Goal: Transaction & Acquisition: Purchase product/service

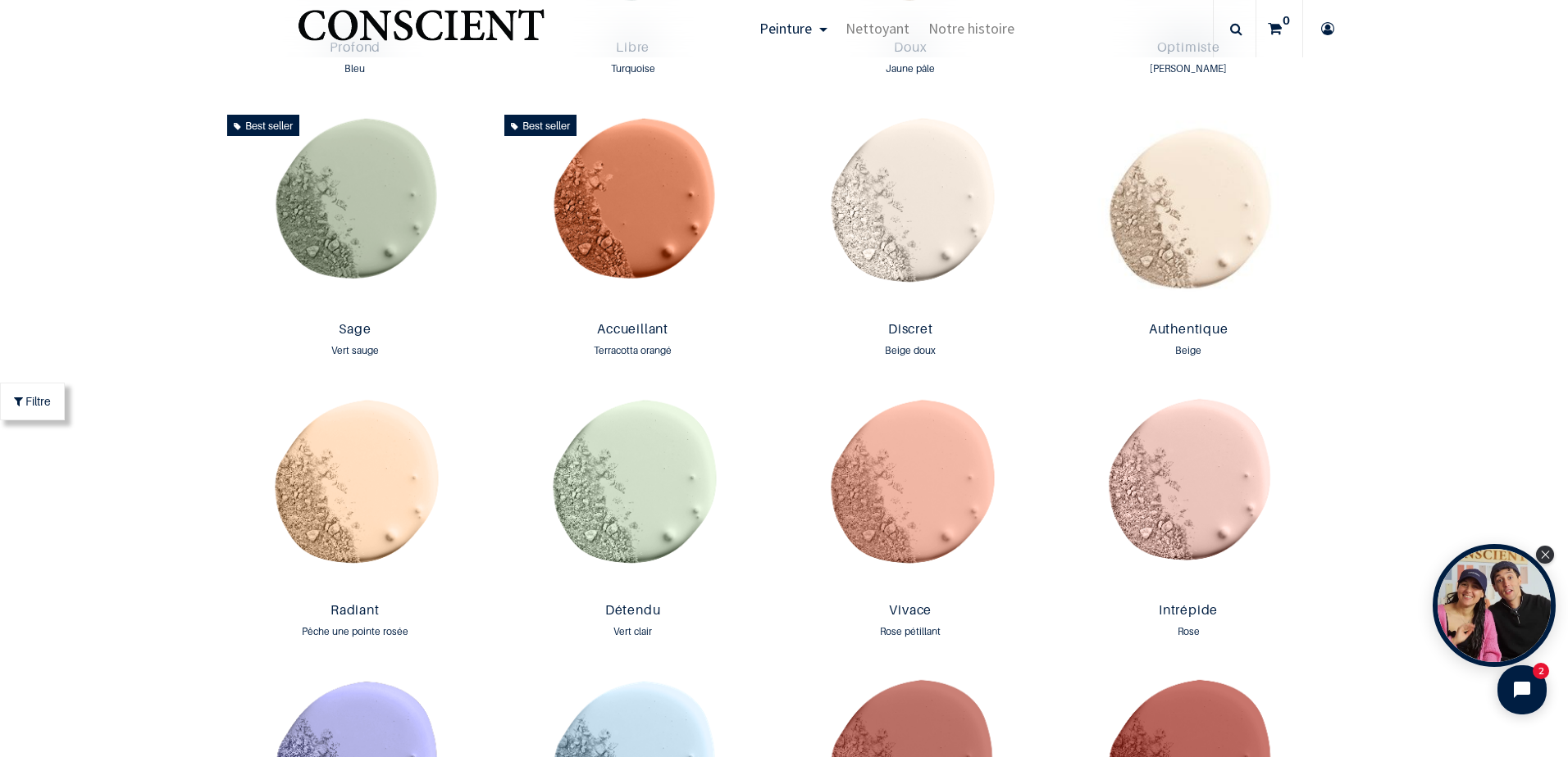
scroll to position [1477, 0]
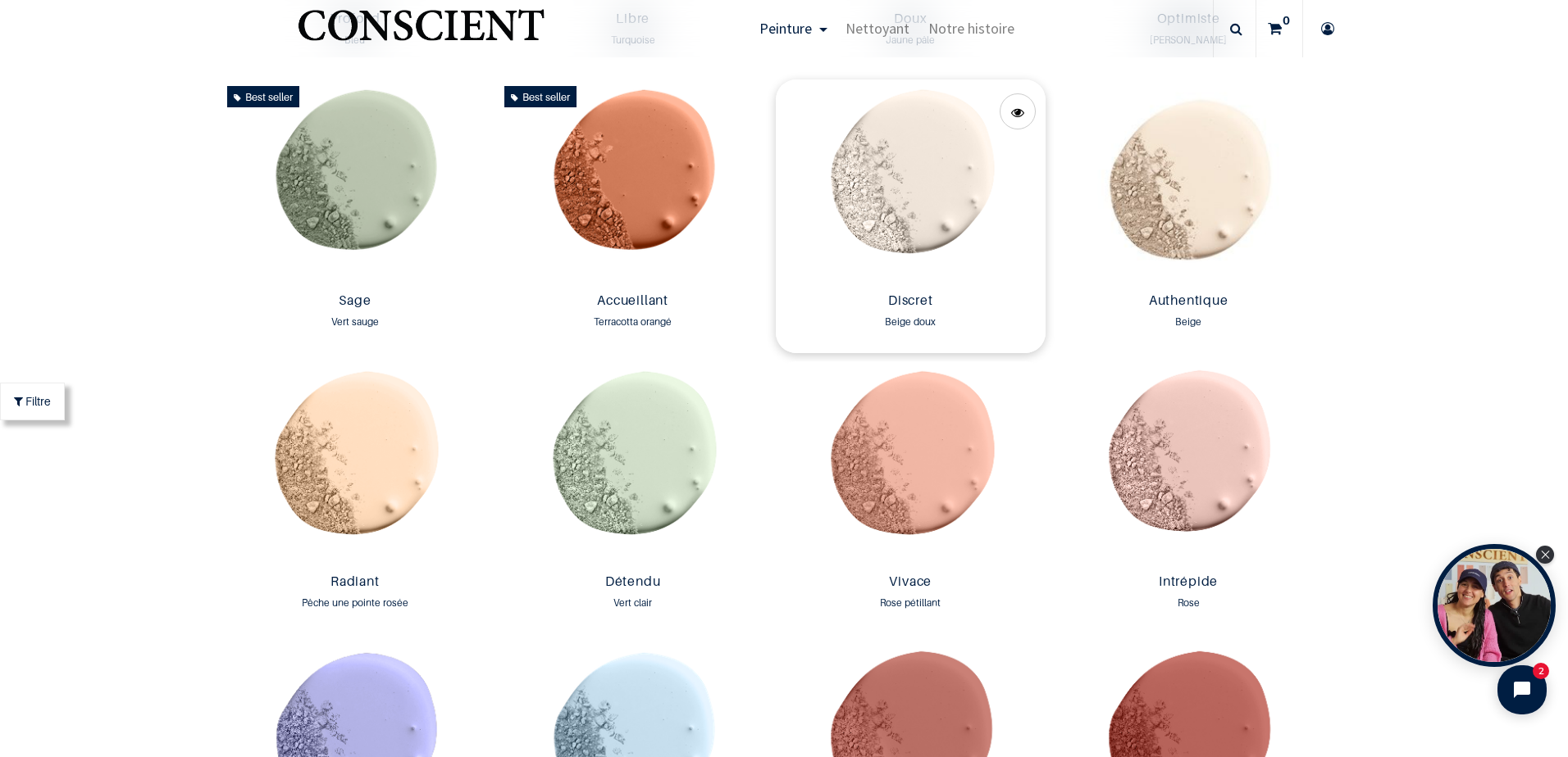
click at [950, 180] on img at bounding box center [911, 182] width 270 height 205
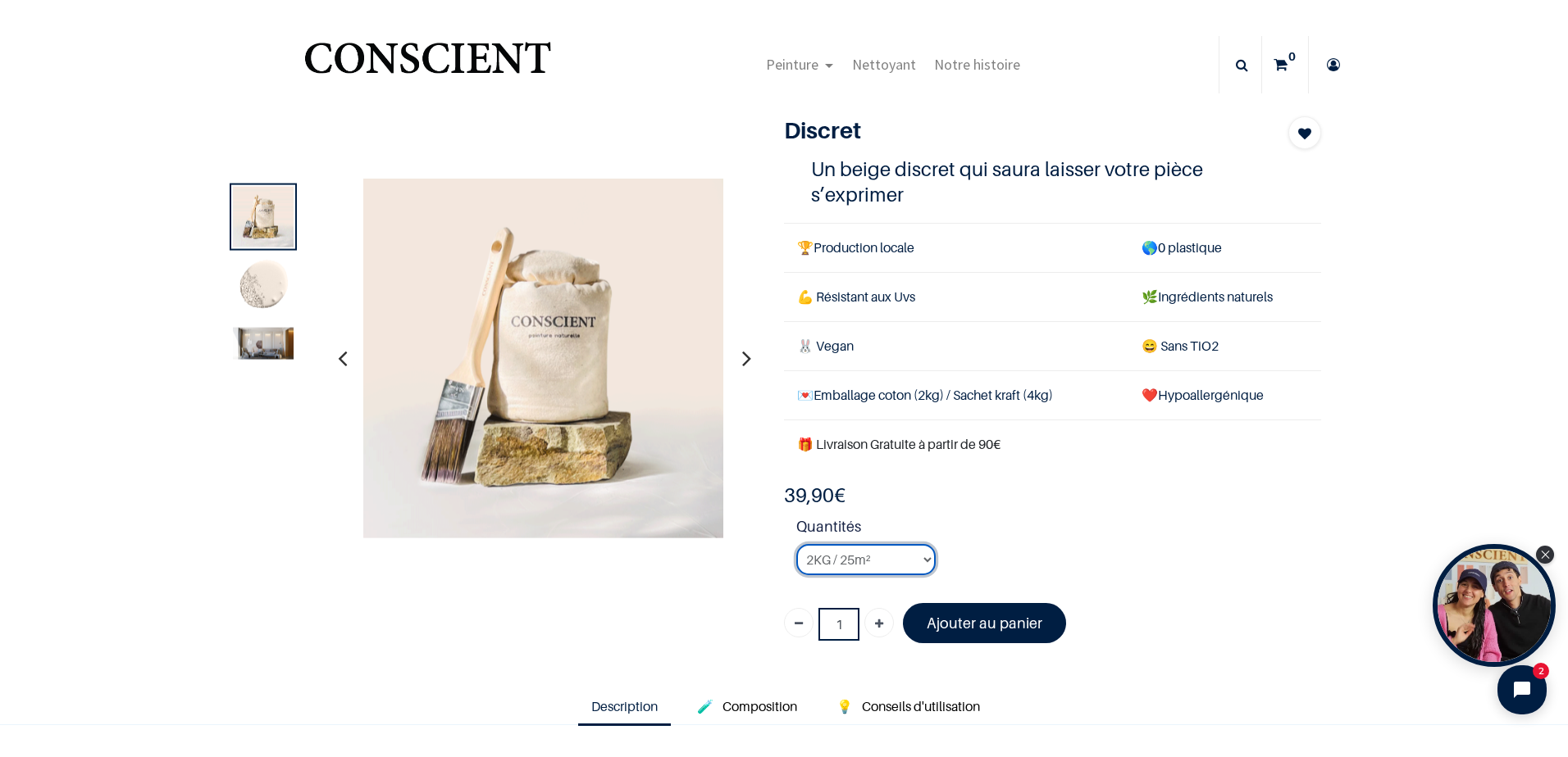
click at [919, 561] on select "2KG / 25m² 4KG / 50m² 8KG / 100m² Testeur" at bounding box center [866, 560] width 139 height 31
click at [964, 570] on li "Quantités 2KG / 25m² 4KG / 50m² 8KG / 100m² Testeur" at bounding box center [1059, 553] width 525 height 73
click at [964, 620] on font "Ajouter au panier" at bounding box center [984, 623] width 115 height 17
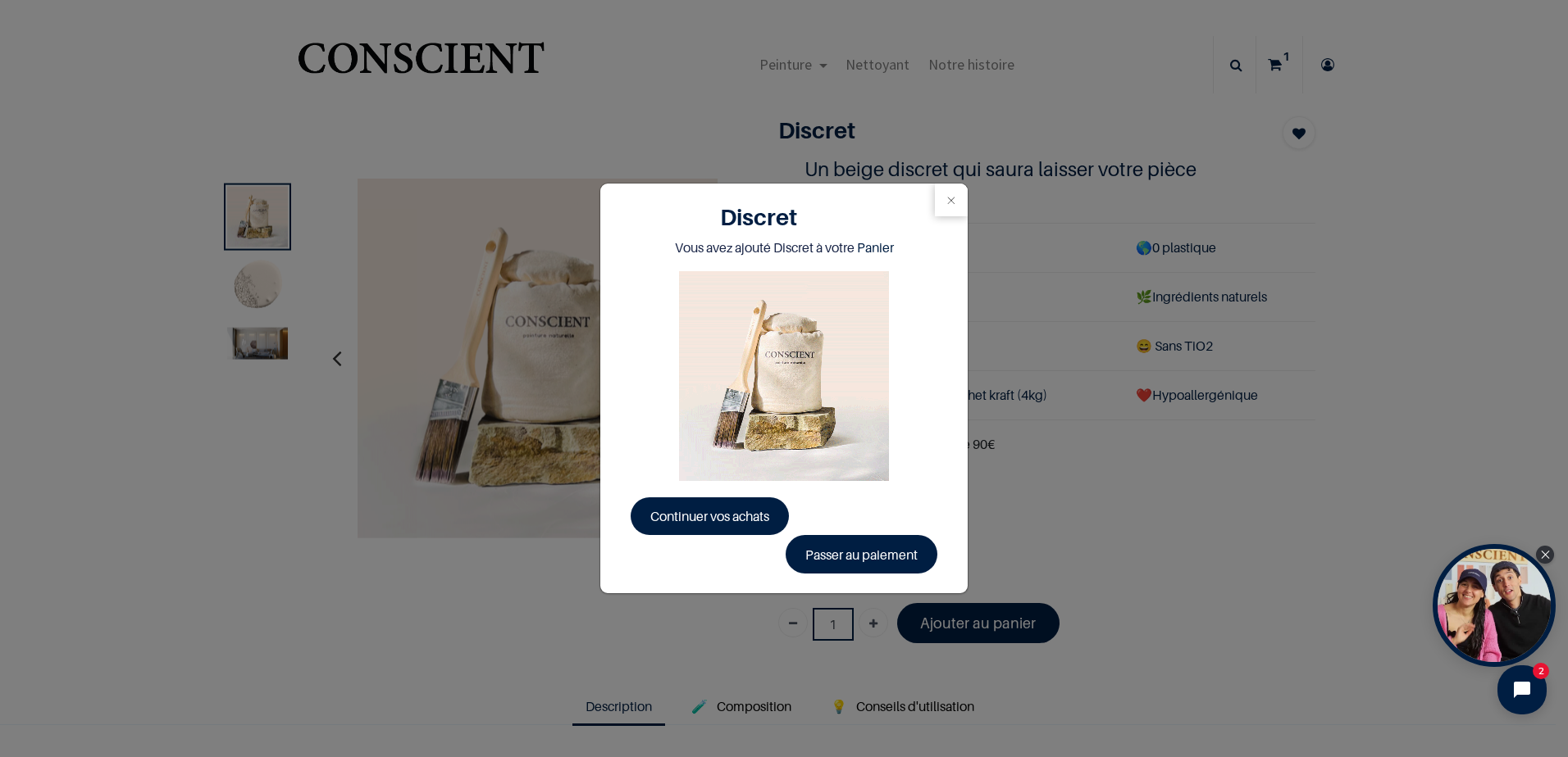
click at [263, 351] on div "Discret Vous avez ajouté Discret à votre Panier Continuer vos achats Passer au …" at bounding box center [784, 378] width 1568 height 757
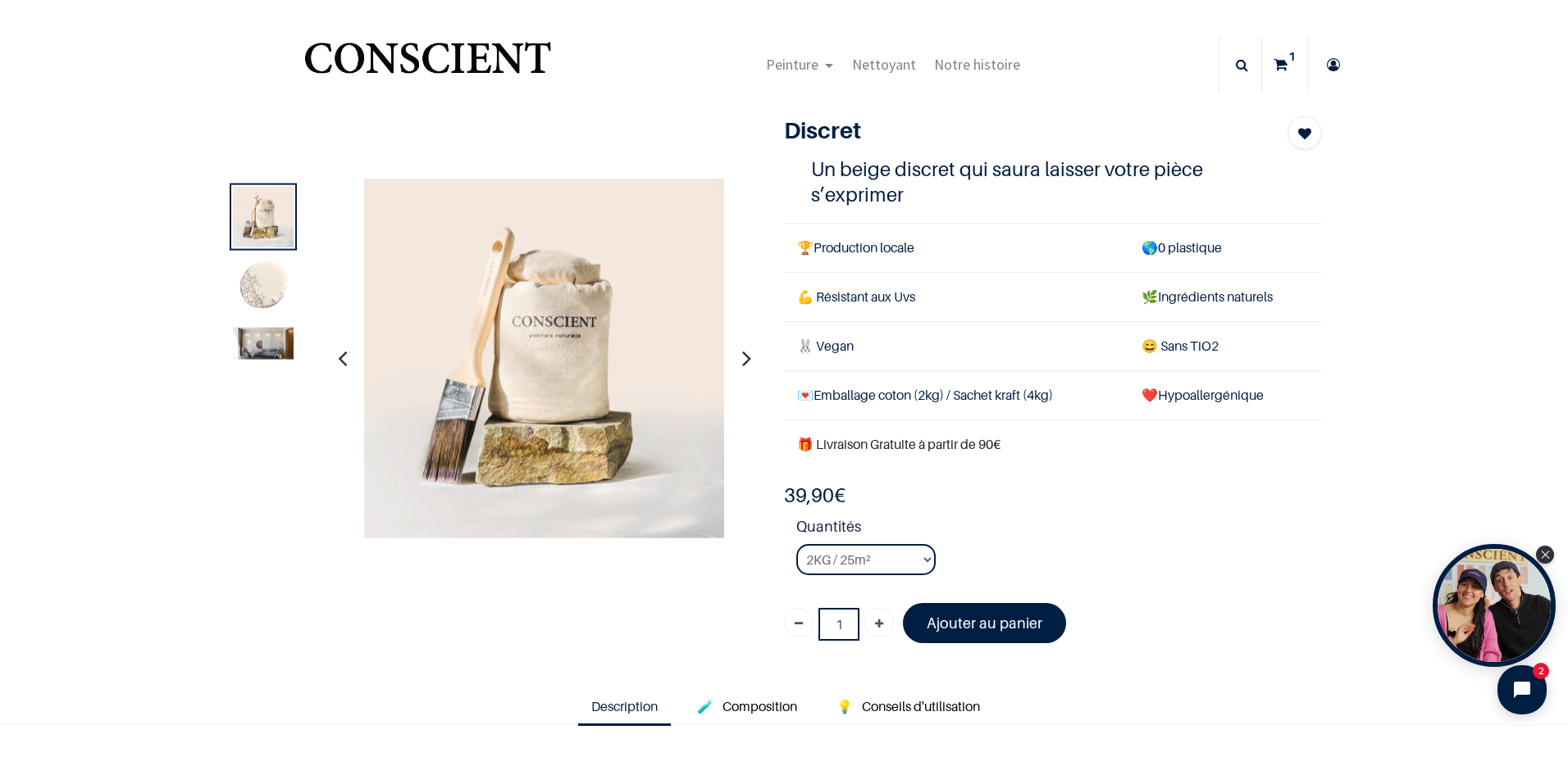
click at [266, 343] on img at bounding box center [263, 343] width 61 height 32
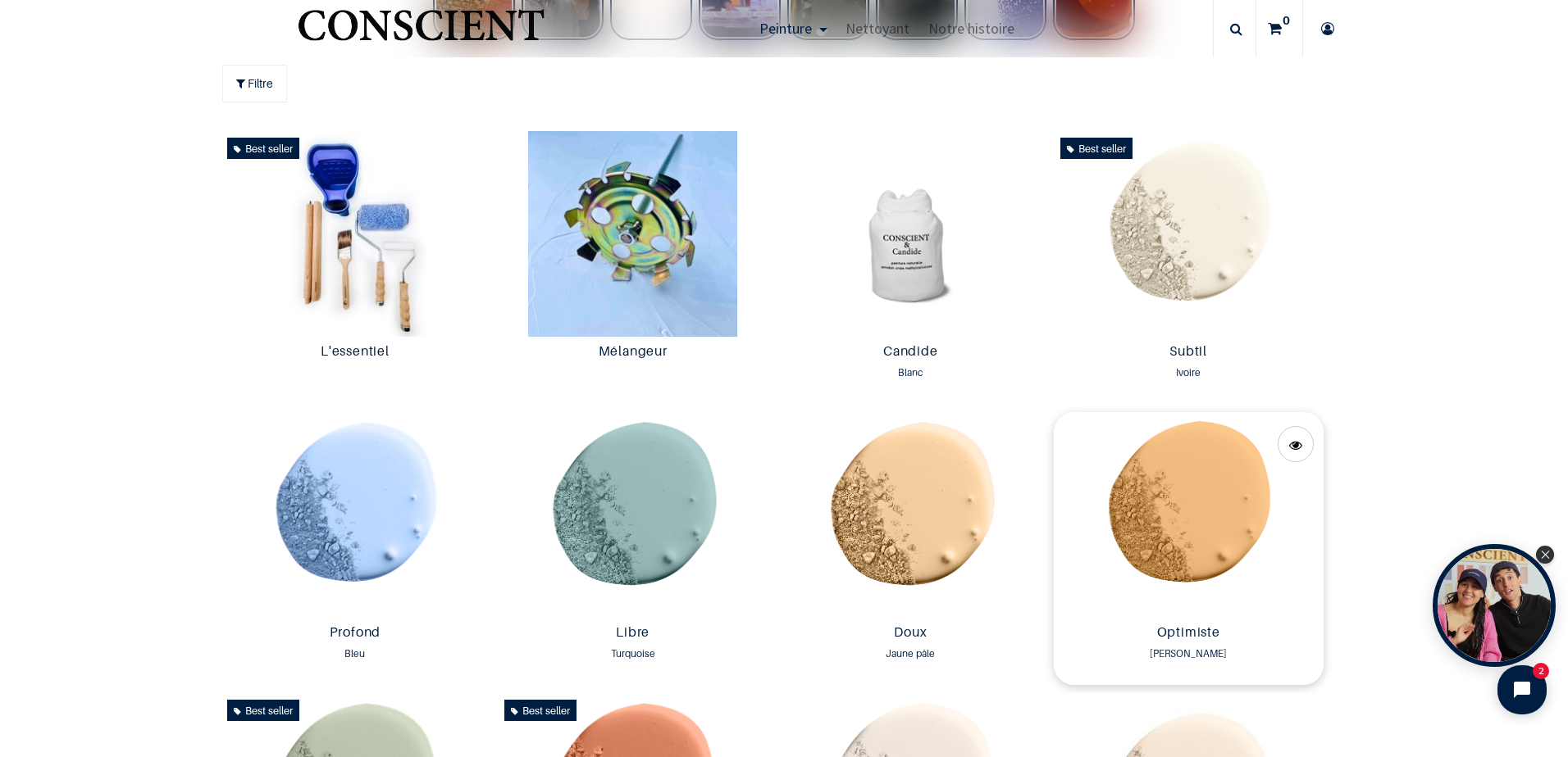
scroll to position [820, 0]
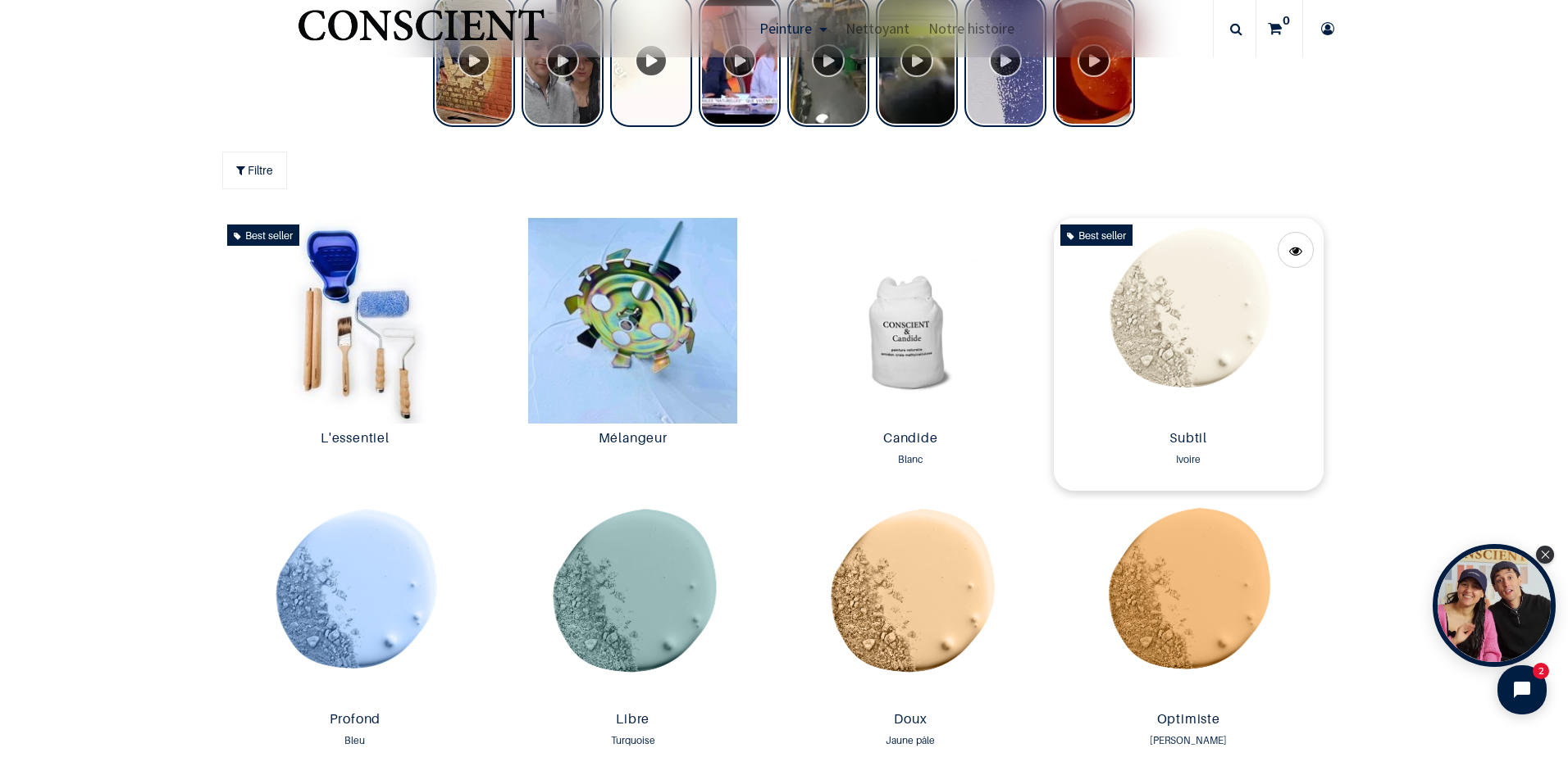
click at [1208, 354] on img at bounding box center [1189, 320] width 270 height 205
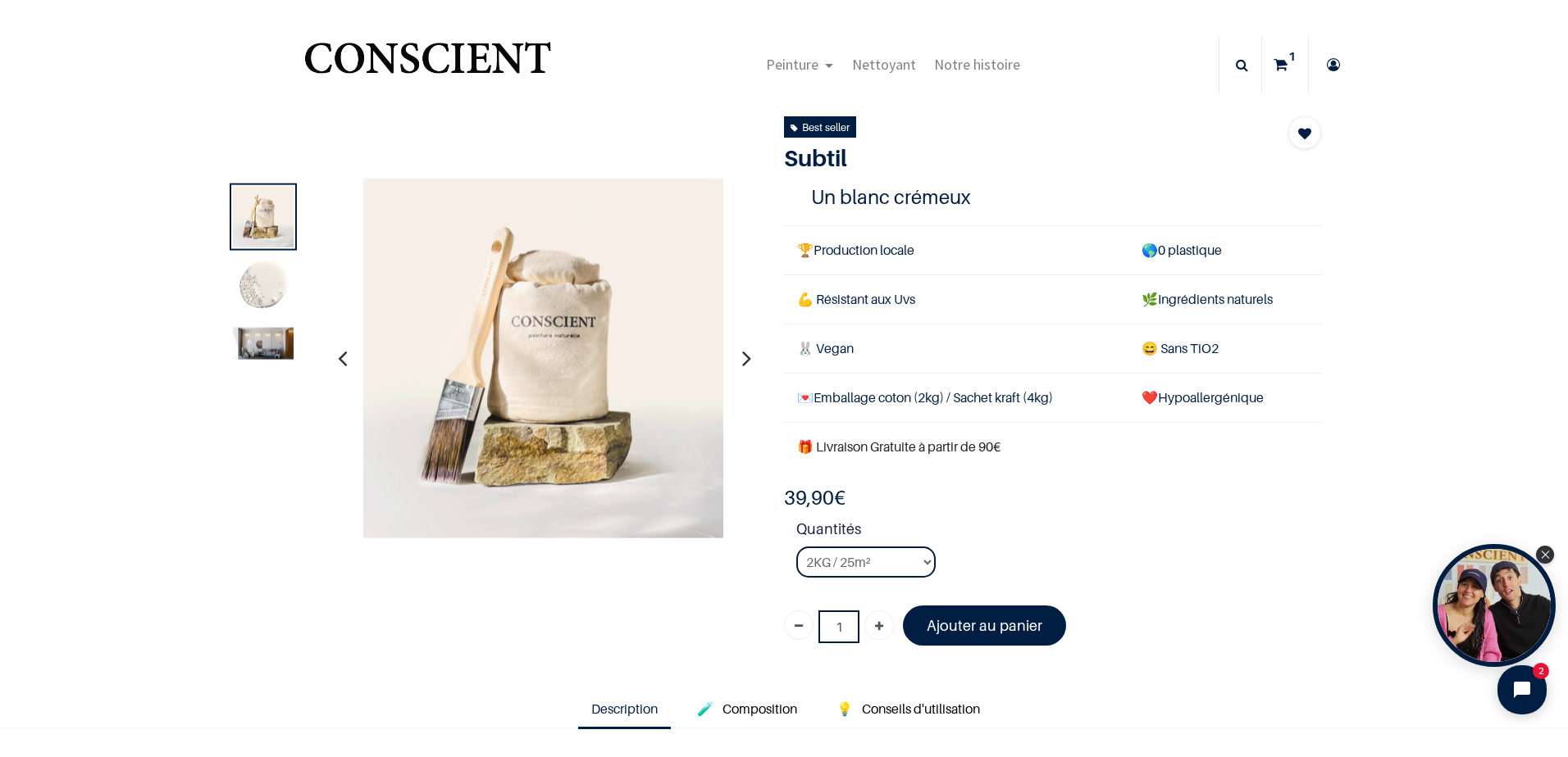
click at [260, 295] on img at bounding box center [263, 287] width 61 height 61
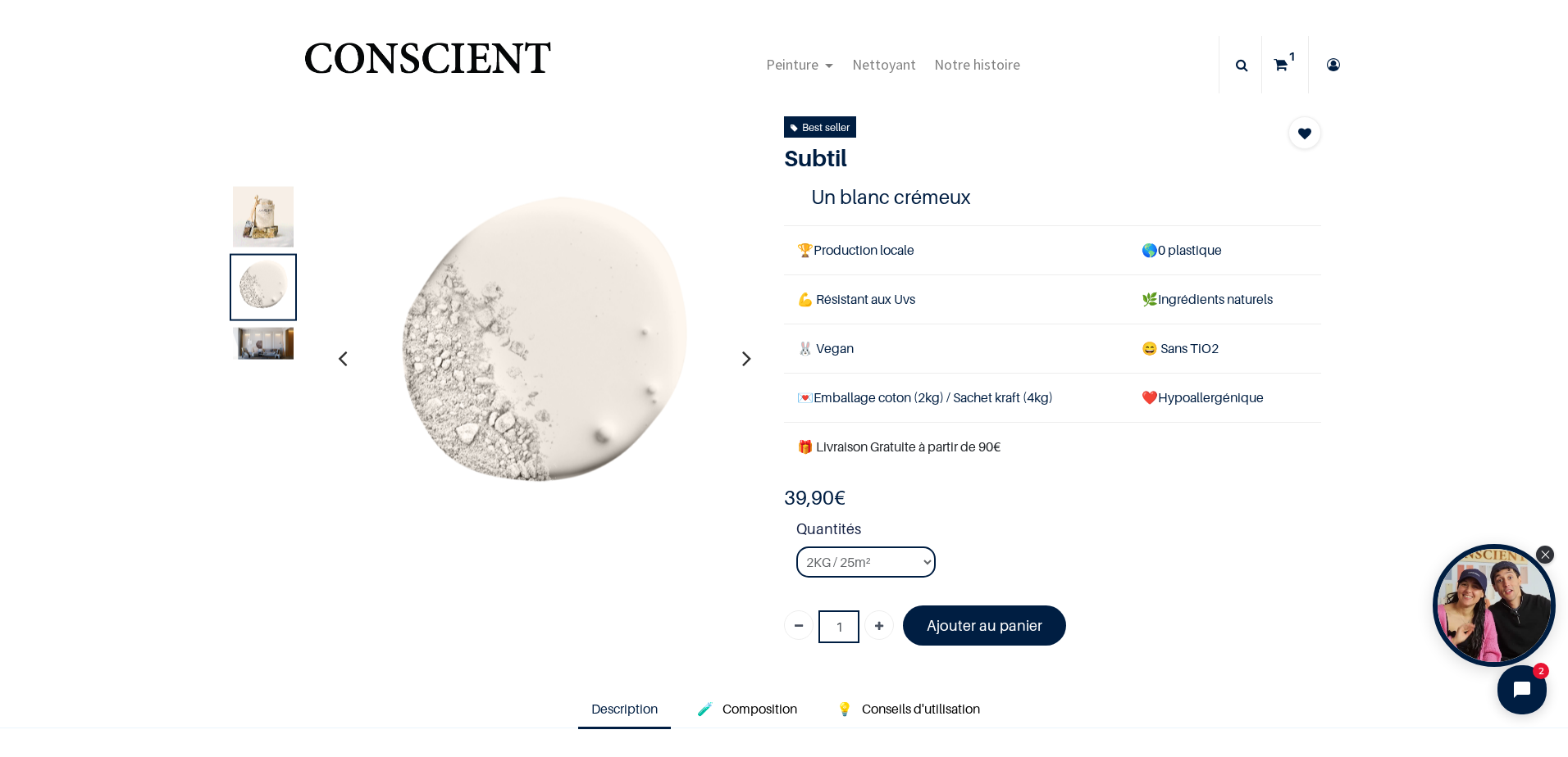
click at [267, 339] on img at bounding box center [263, 343] width 61 height 32
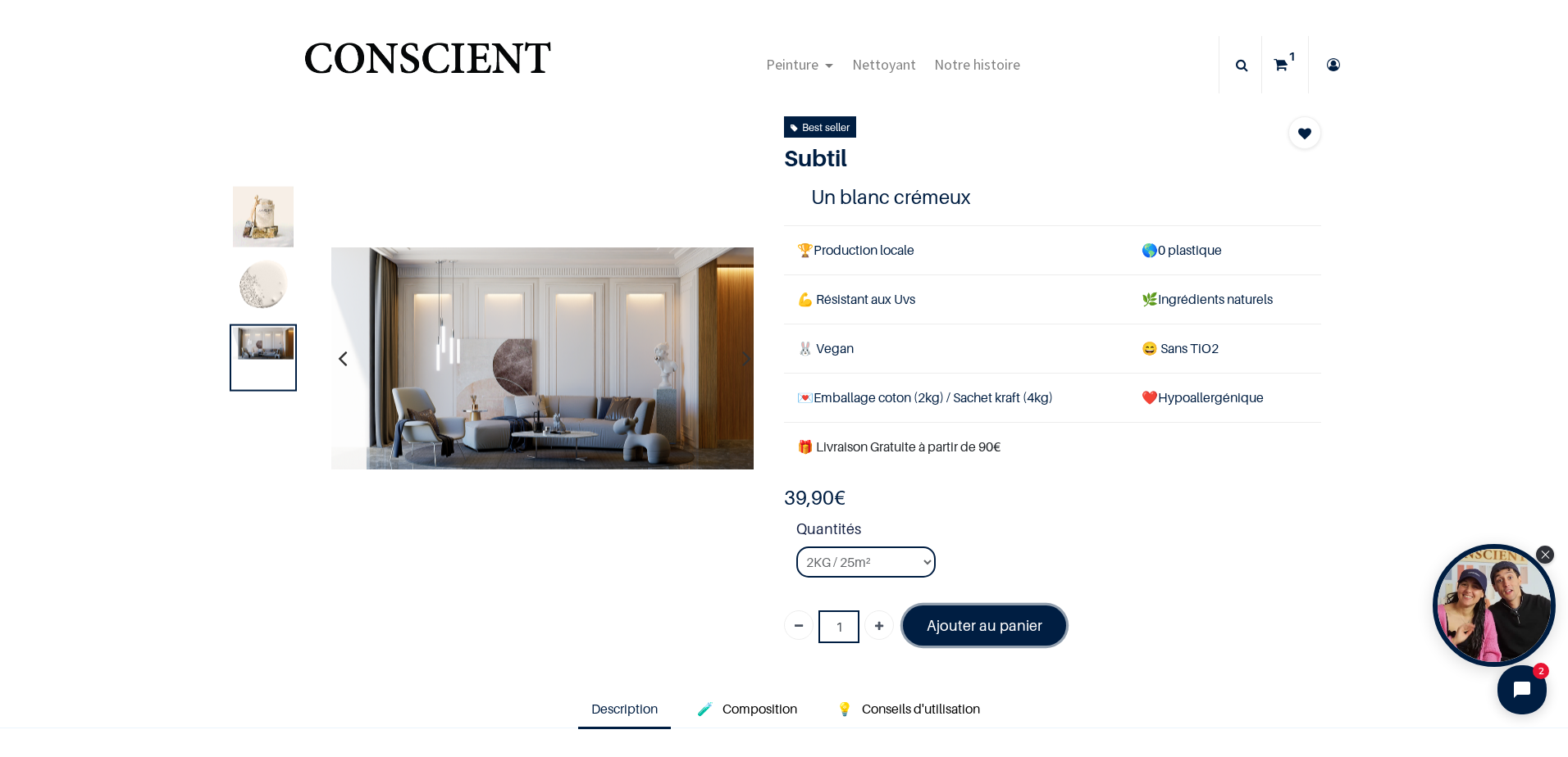
click at [960, 620] on font "Ajouter au panier" at bounding box center [984, 625] width 115 height 17
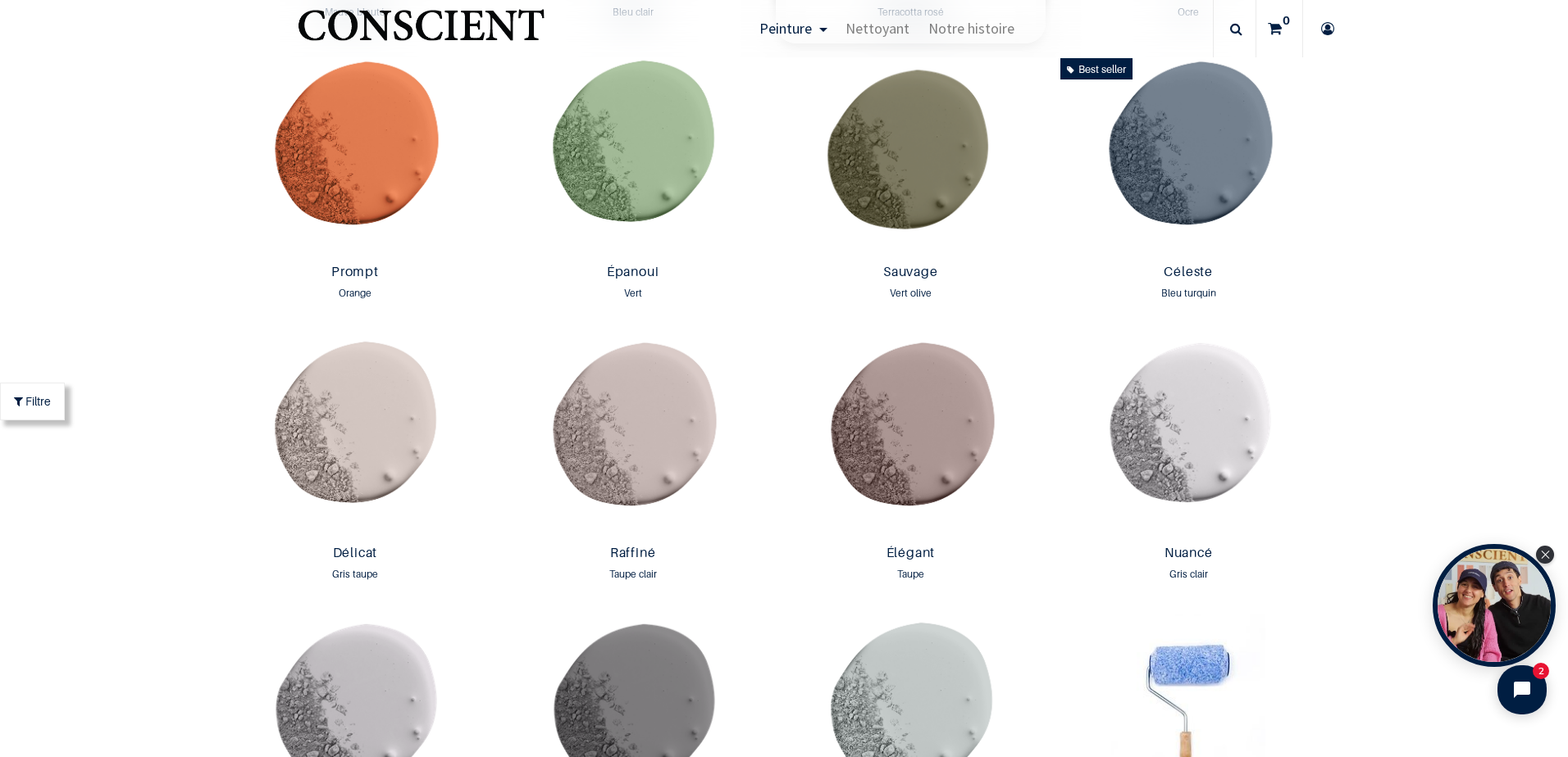
scroll to position [2378, 0]
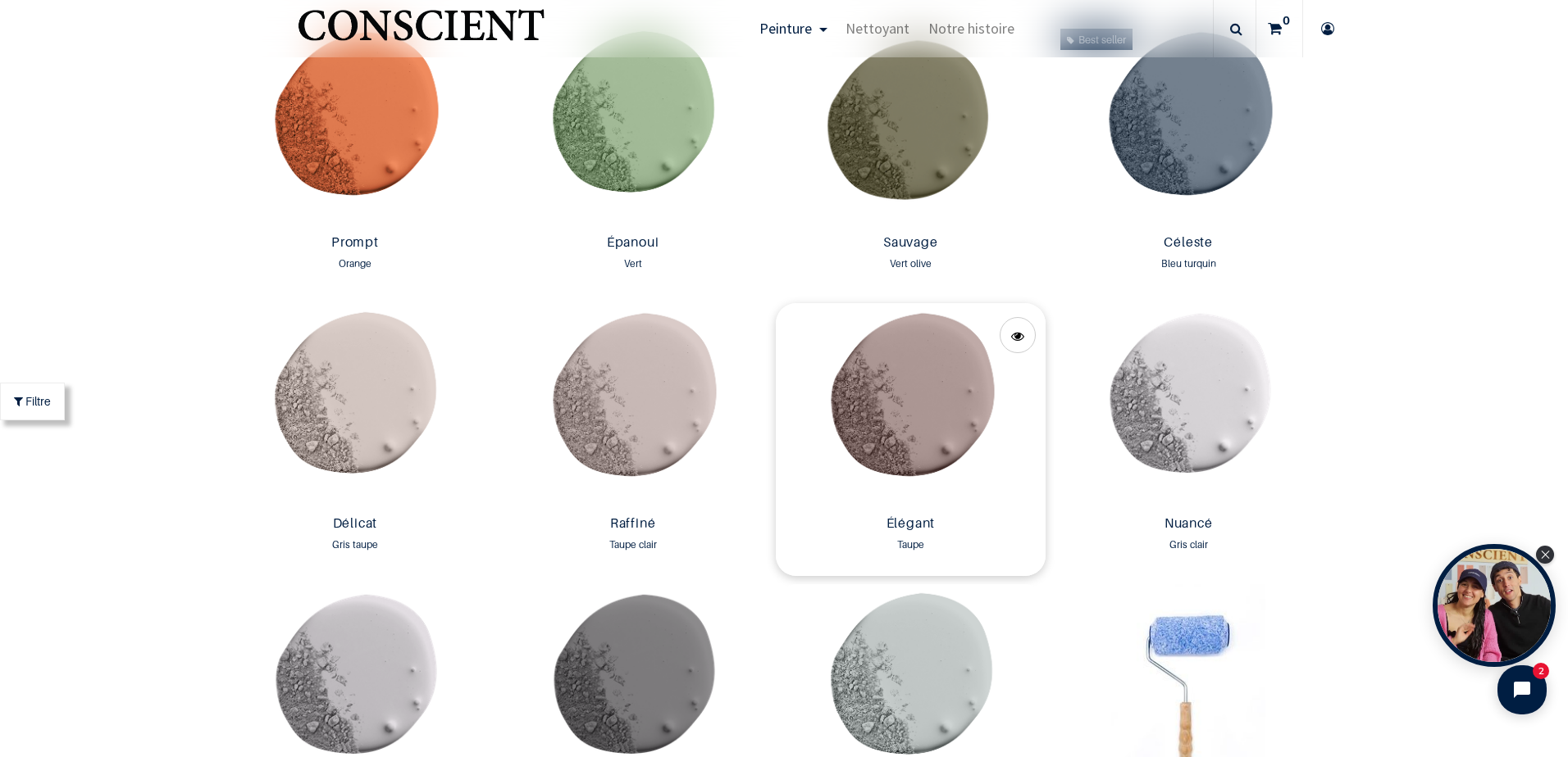
click at [941, 478] on img at bounding box center [911, 406] width 270 height 205
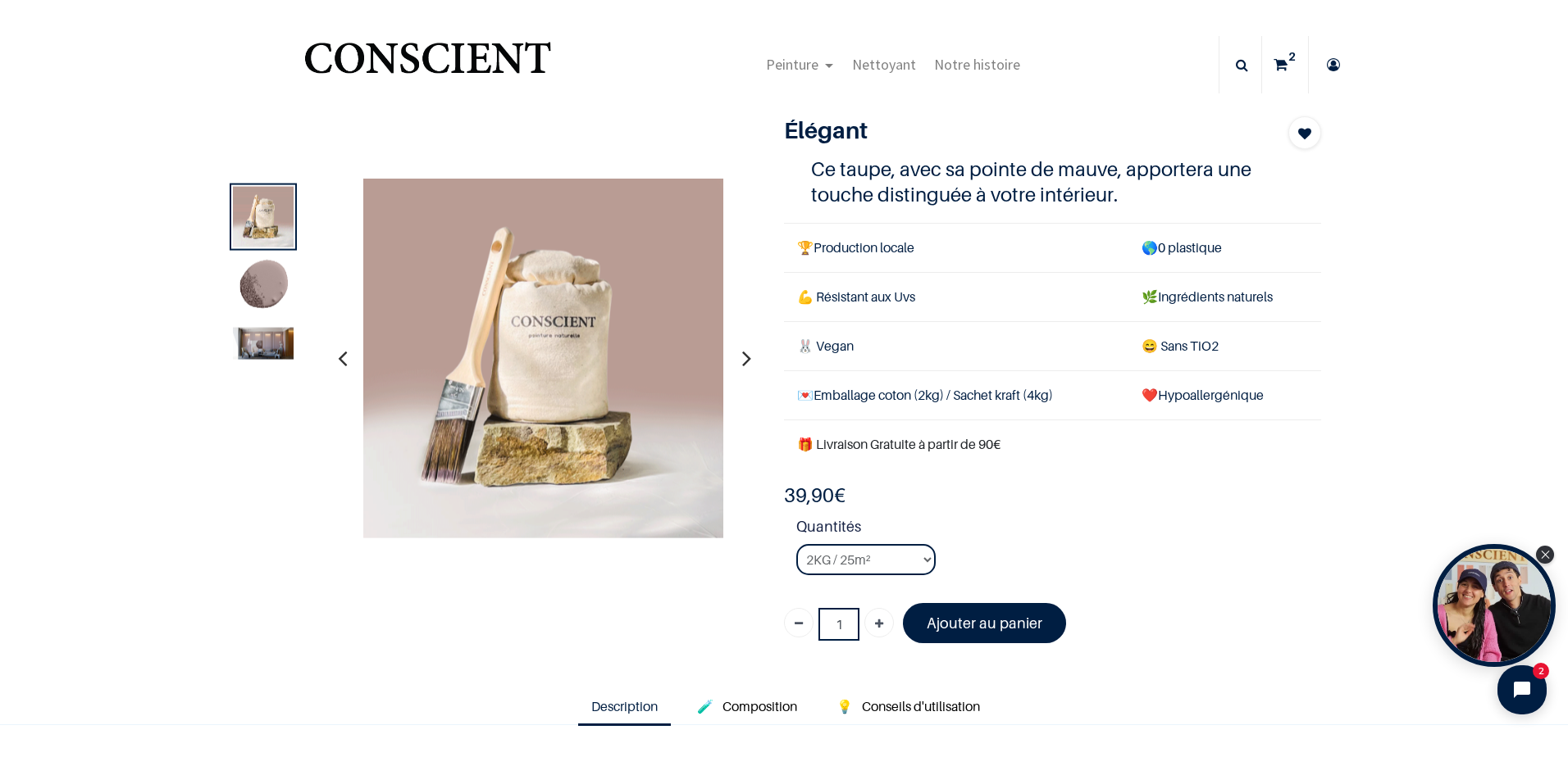
click at [263, 356] on img at bounding box center [263, 343] width 61 height 32
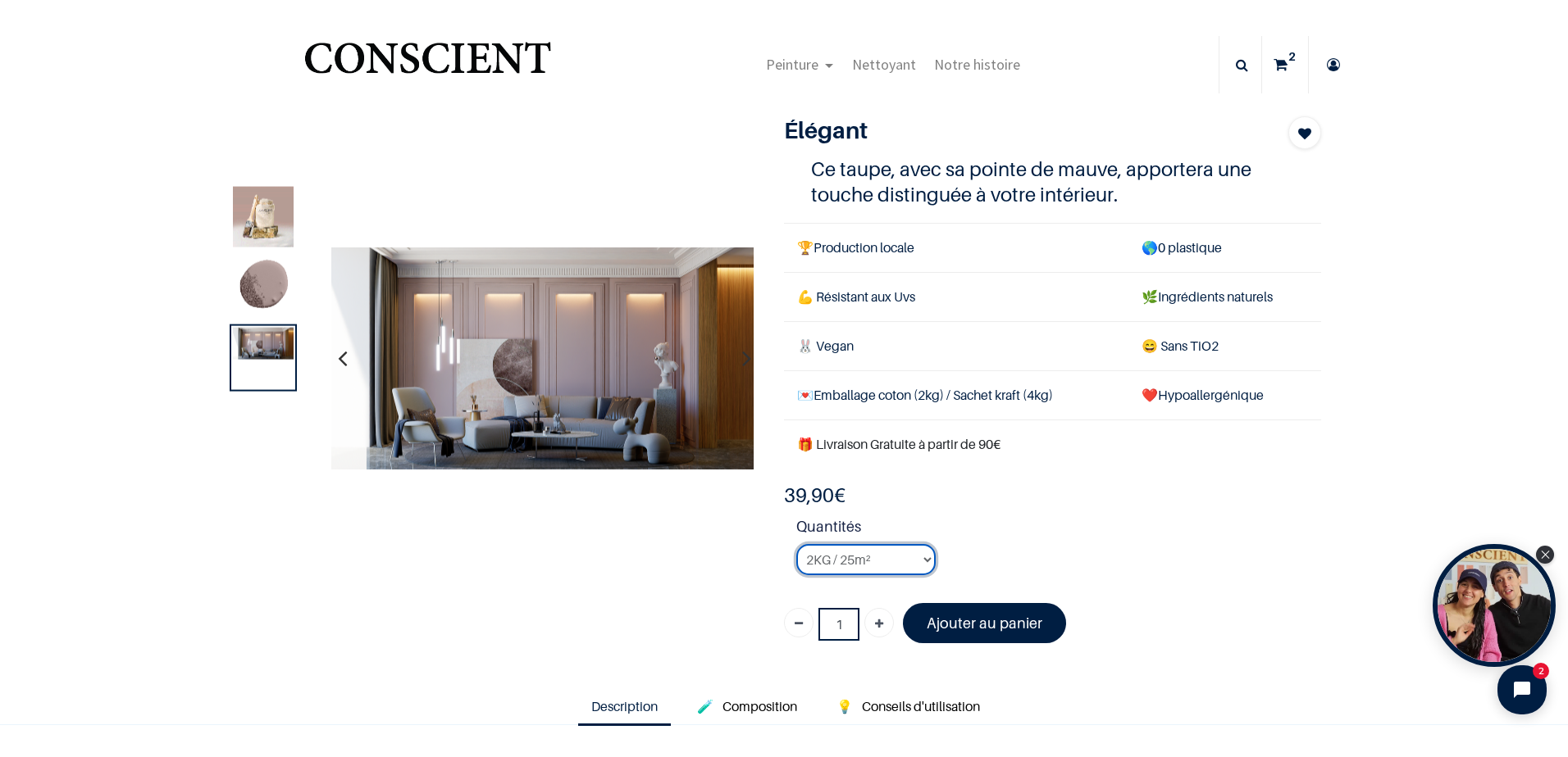
click at [915, 567] on select "2KG / 25m² 4KG / 50m² 8KG / 100m² Testeur" at bounding box center [866, 560] width 139 height 31
select select "35"
click at [797, 545] on select "2KG / 25m² 4KG / 50m² 8KG / 100m² Testeur" at bounding box center [866, 560] width 139 height 31
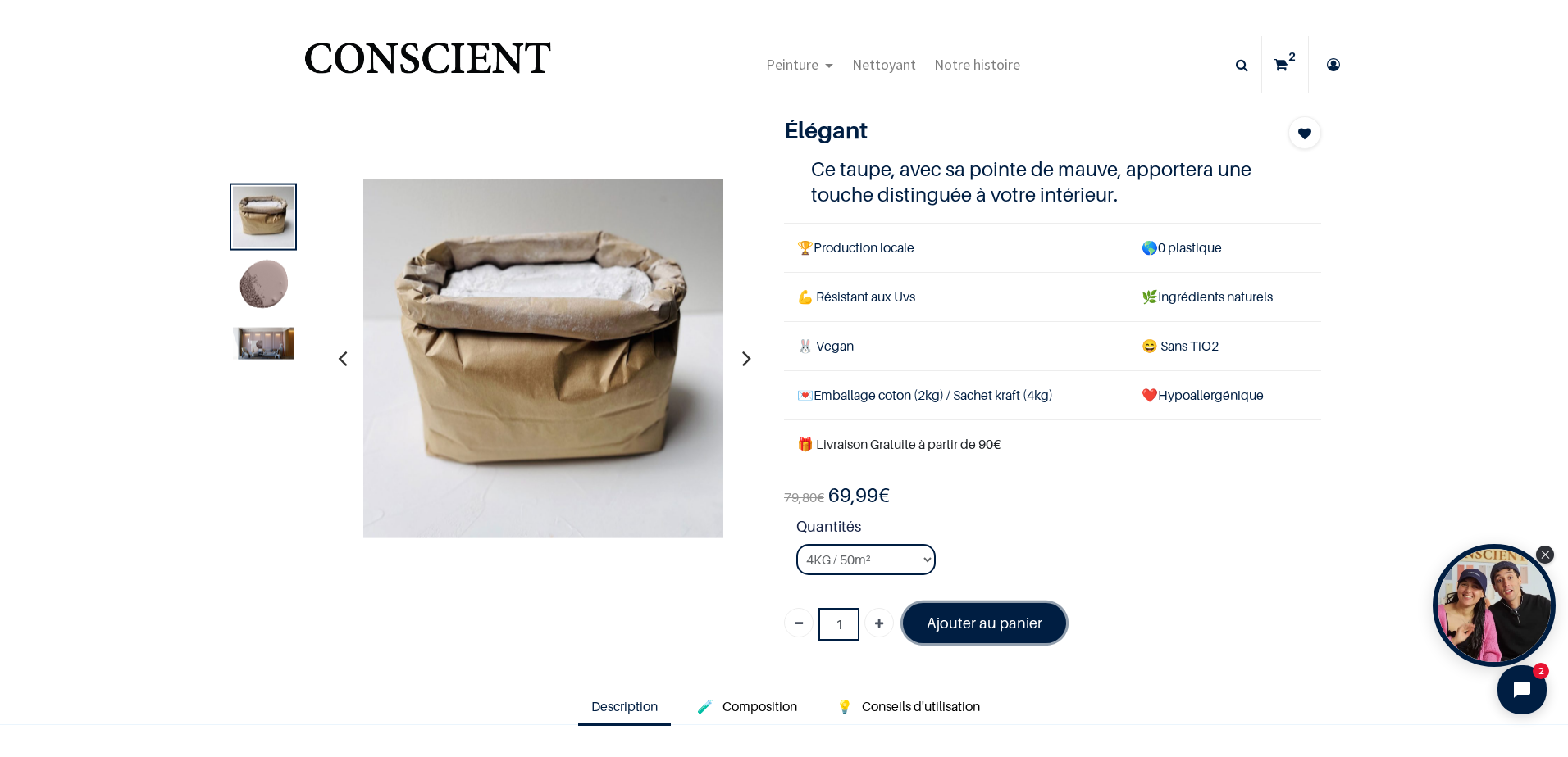
click at [980, 625] on font "Ajouter au panier" at bounding box center [984, 623] width 115 height 17
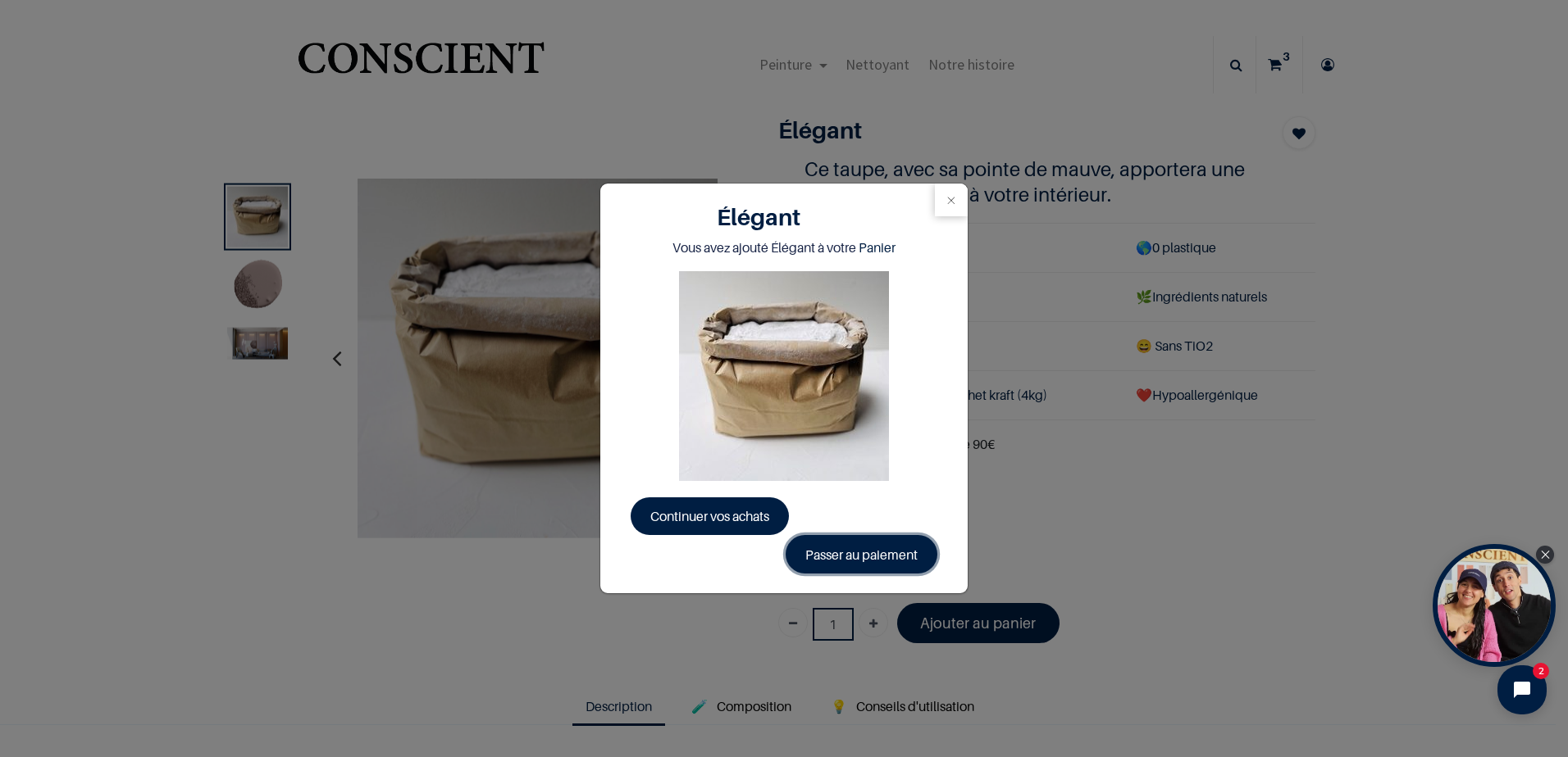
click at [852, 562] on link "Passer au paiement" at bounding box center [862, 554] width 152 height 37
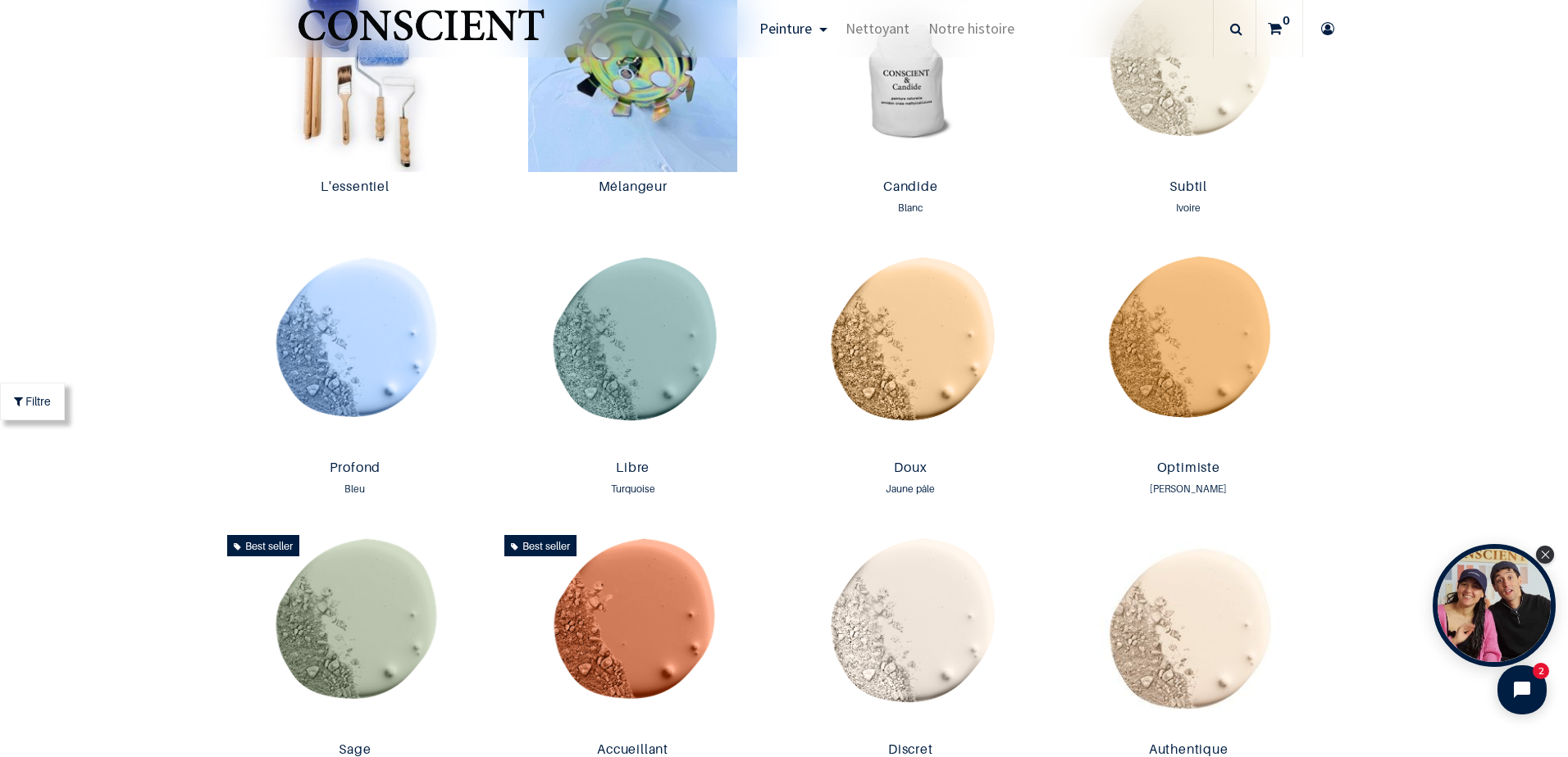
scroll to position [1067, 0]
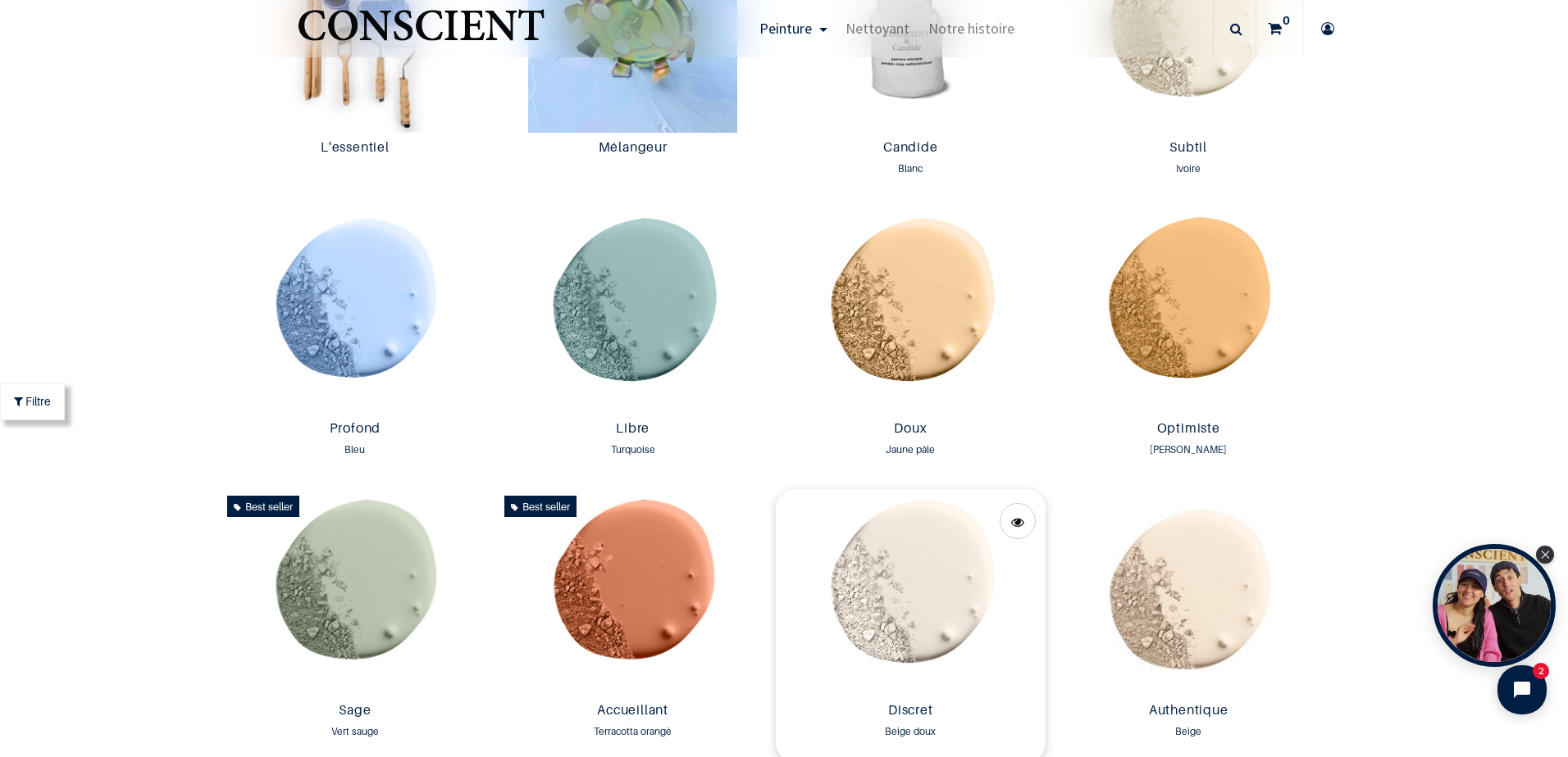
click at [926, 607] on img at bounding box center [911, 592] width 270 height 205
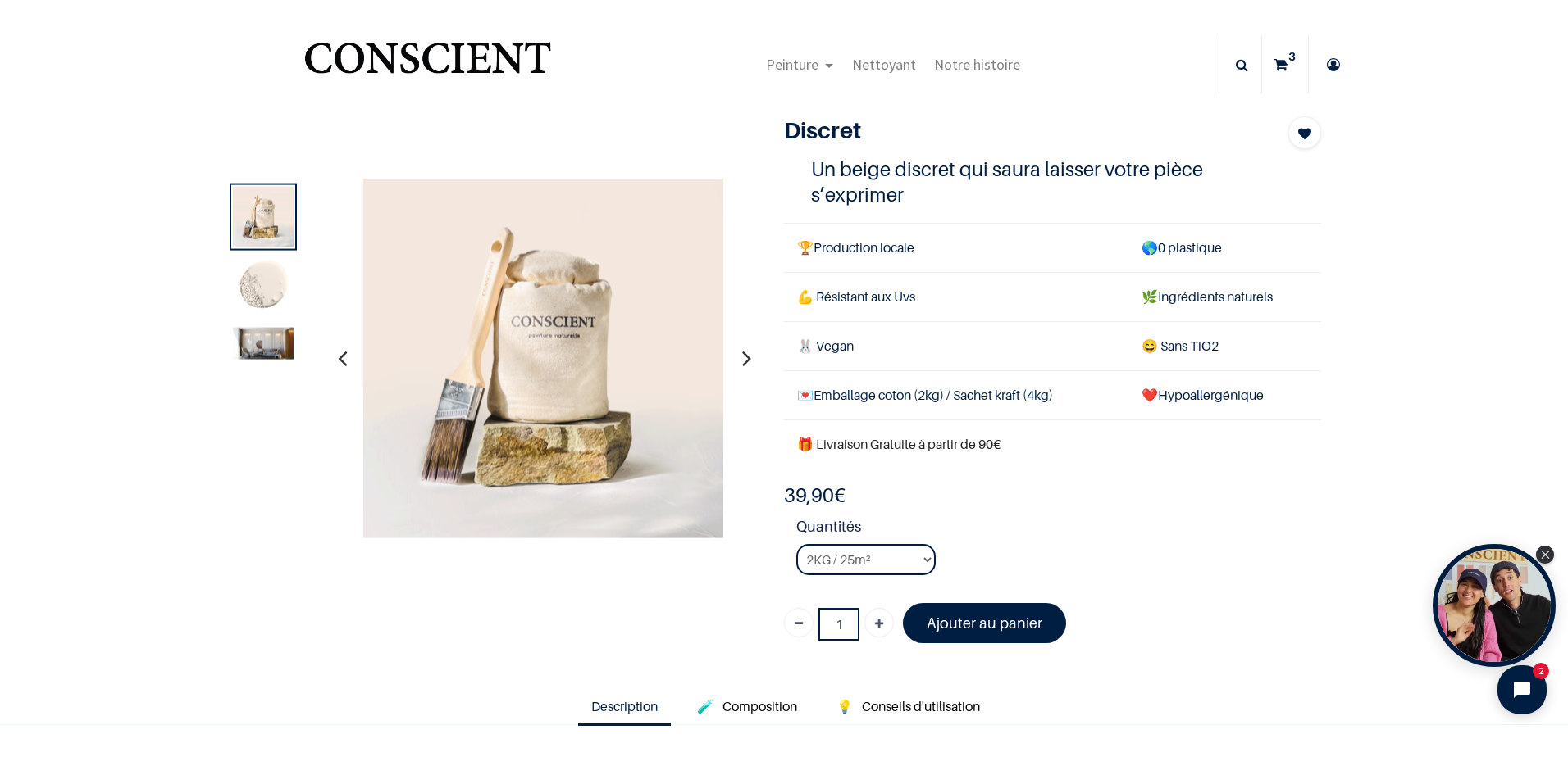
click at [254, 340] on img at bounding box center [263, 343] width 61 height 32
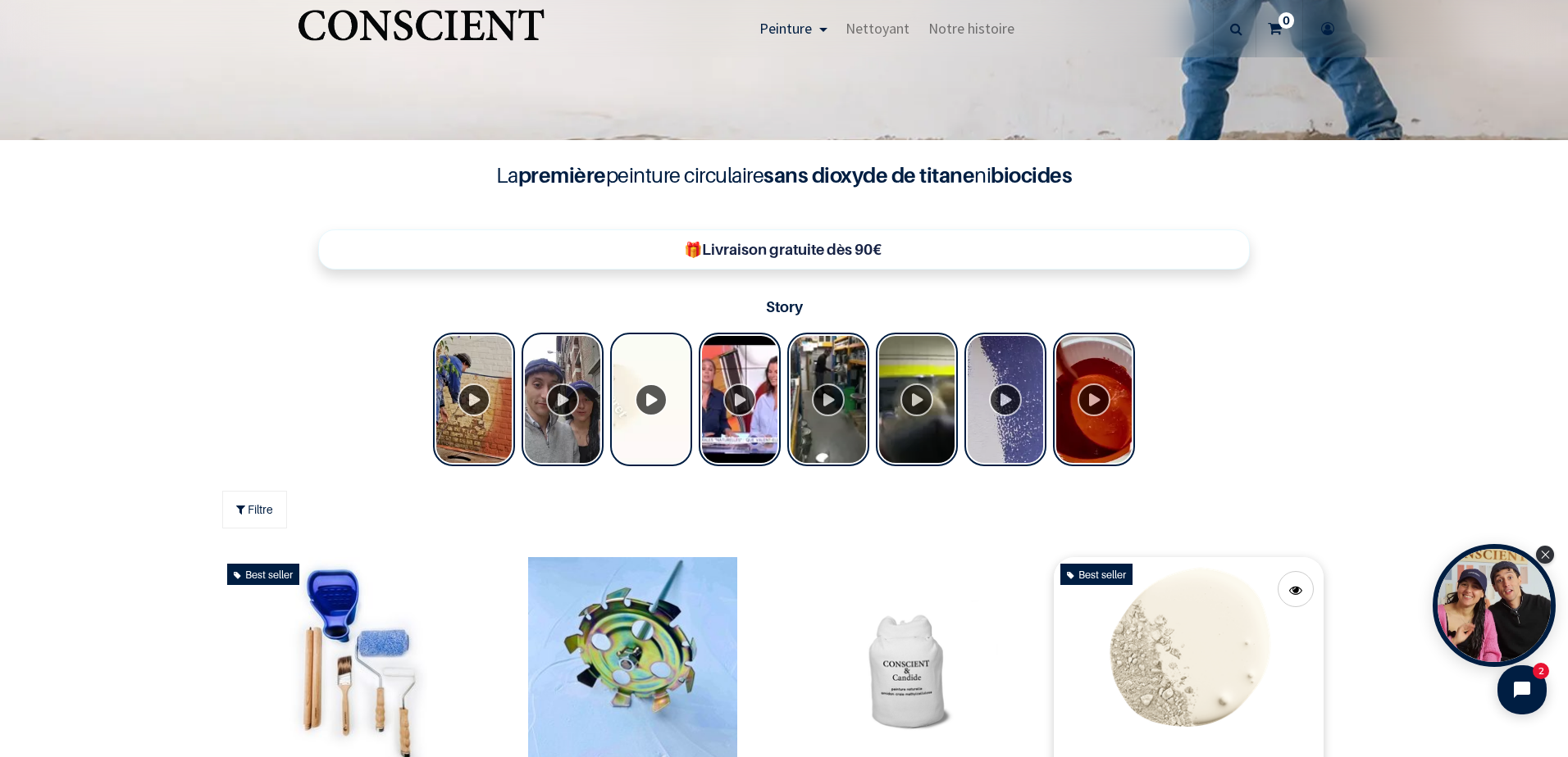
scroll to position [657, 0]
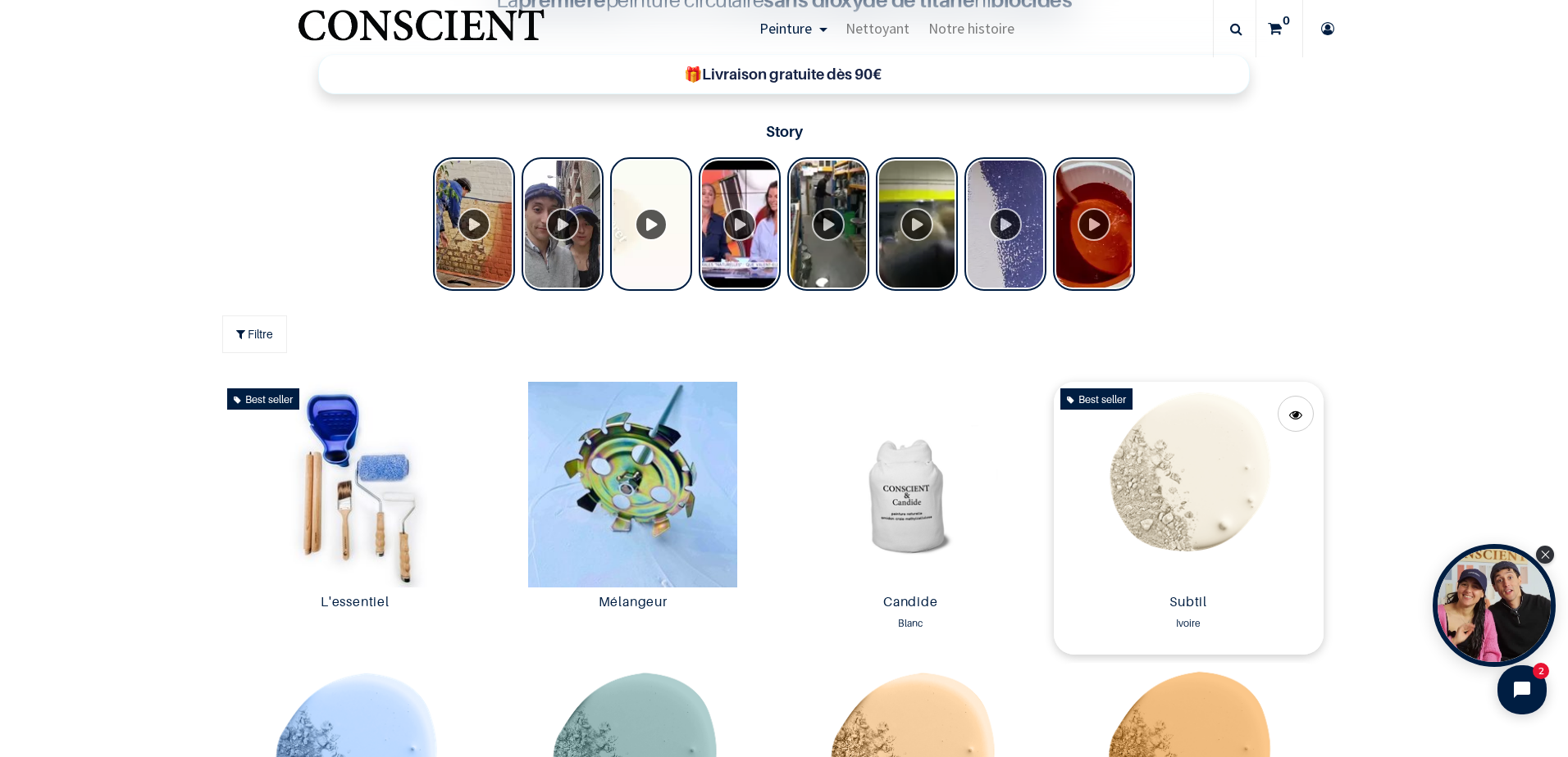
click at [1179, 484] on img at bounding box center [1189, 485] width 270 height 205
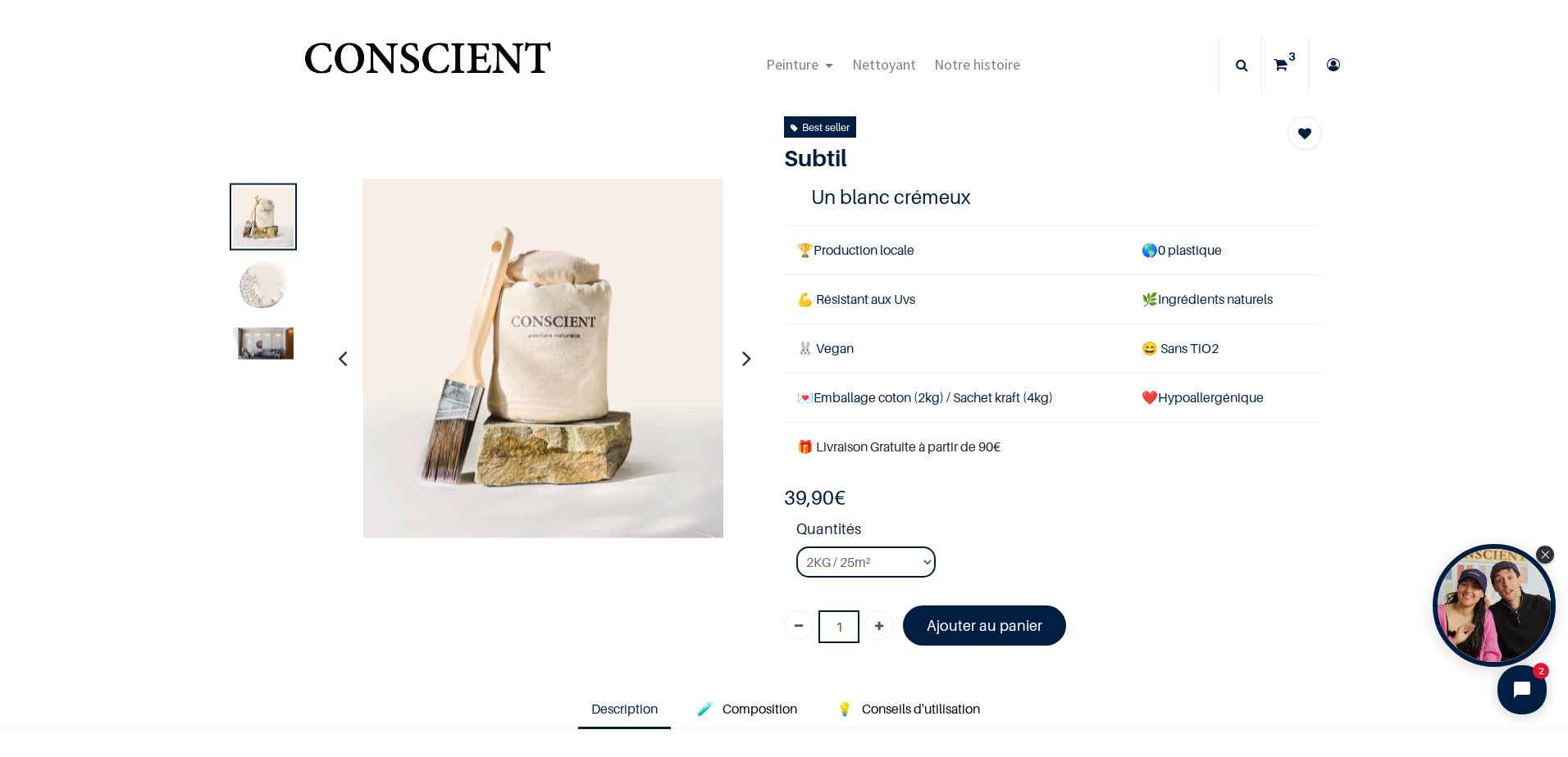
click at [266, 350] on img at bounding box center [263, 343] width 61 height 32
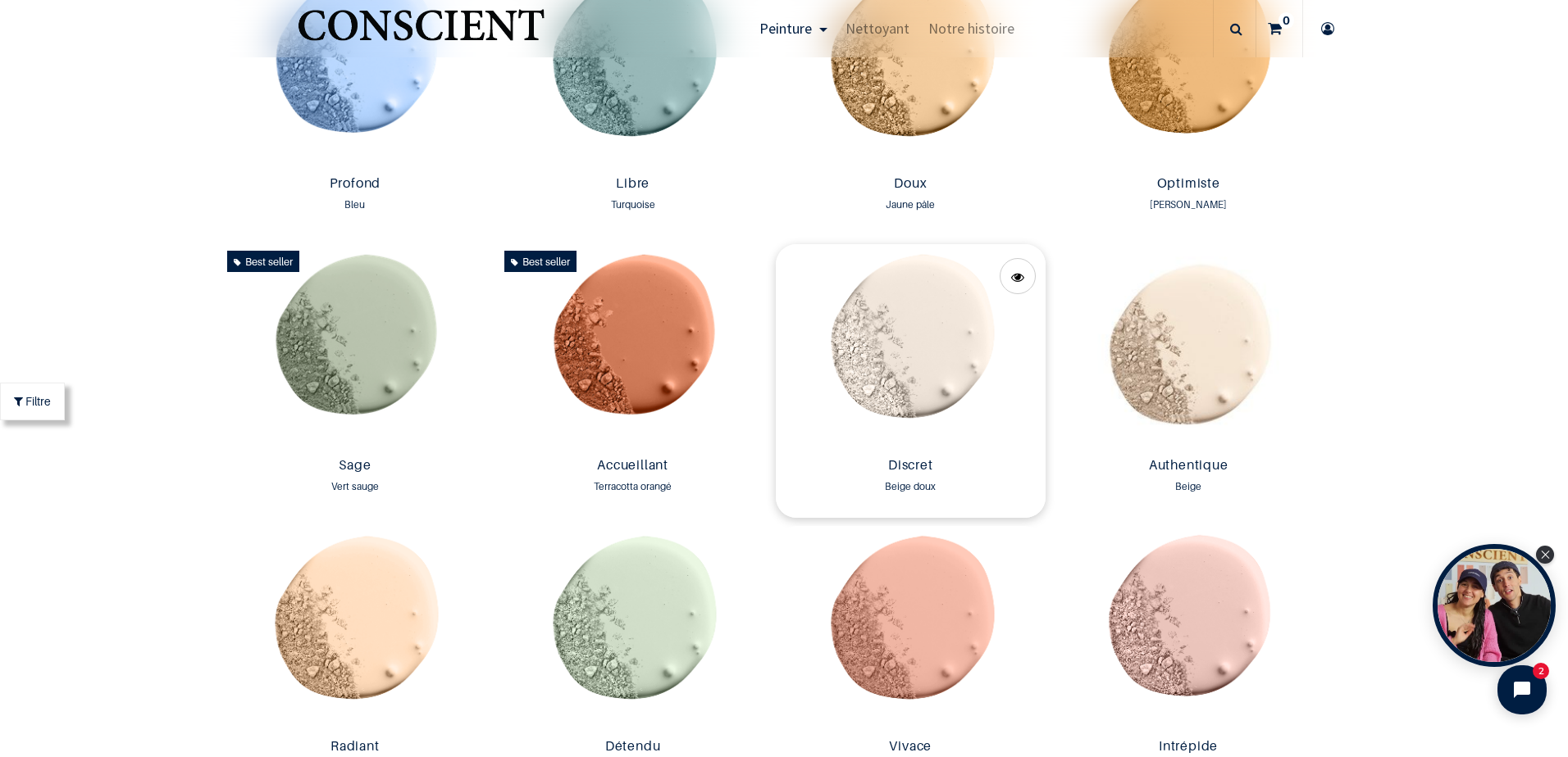
scroll to position [1312, 0]
click at [363, 365] on img at bounding box center [355, 346] width 270 height 205
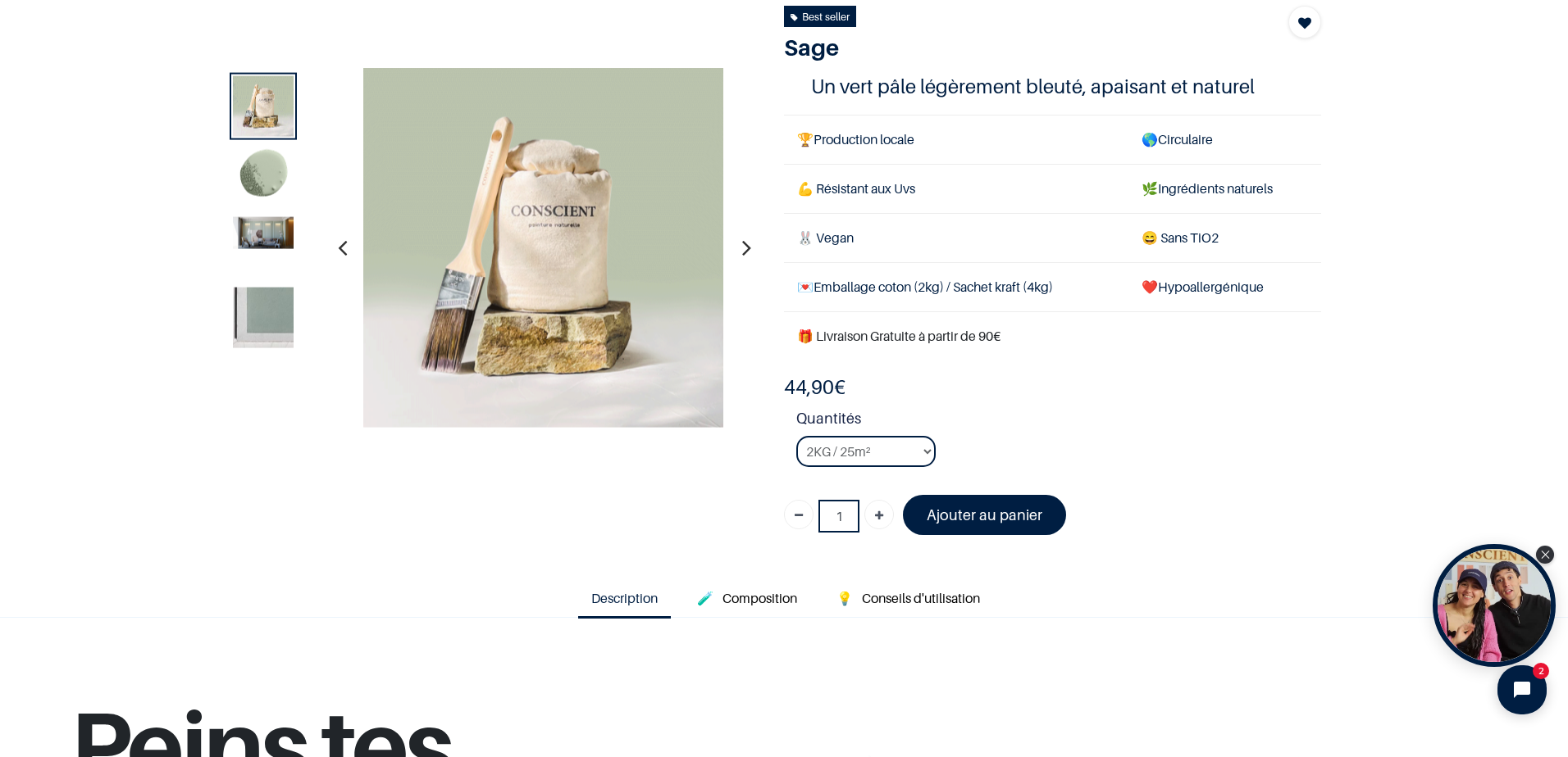
scroll to position [82, 0]
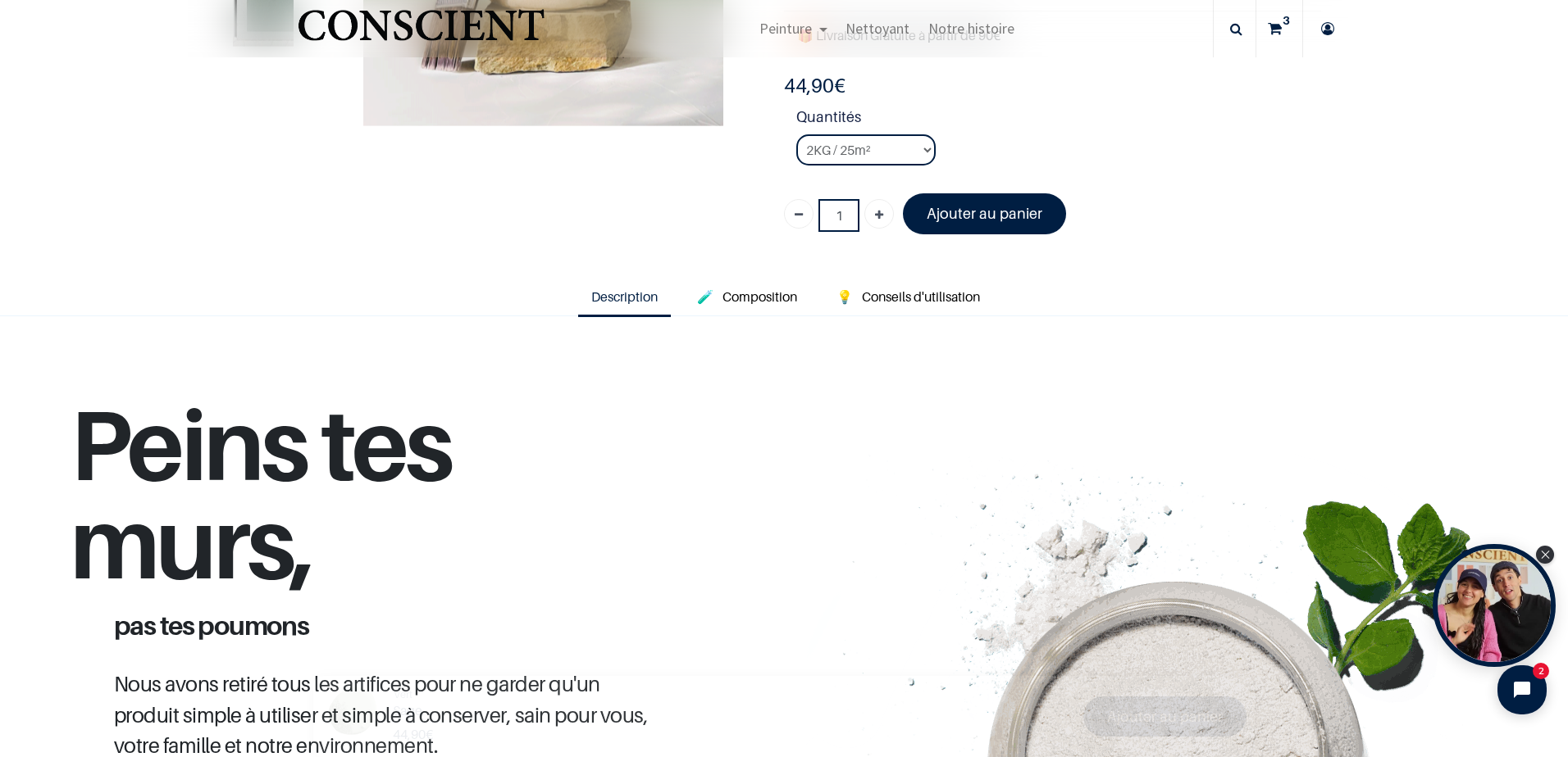
scroll to position [410, 0]
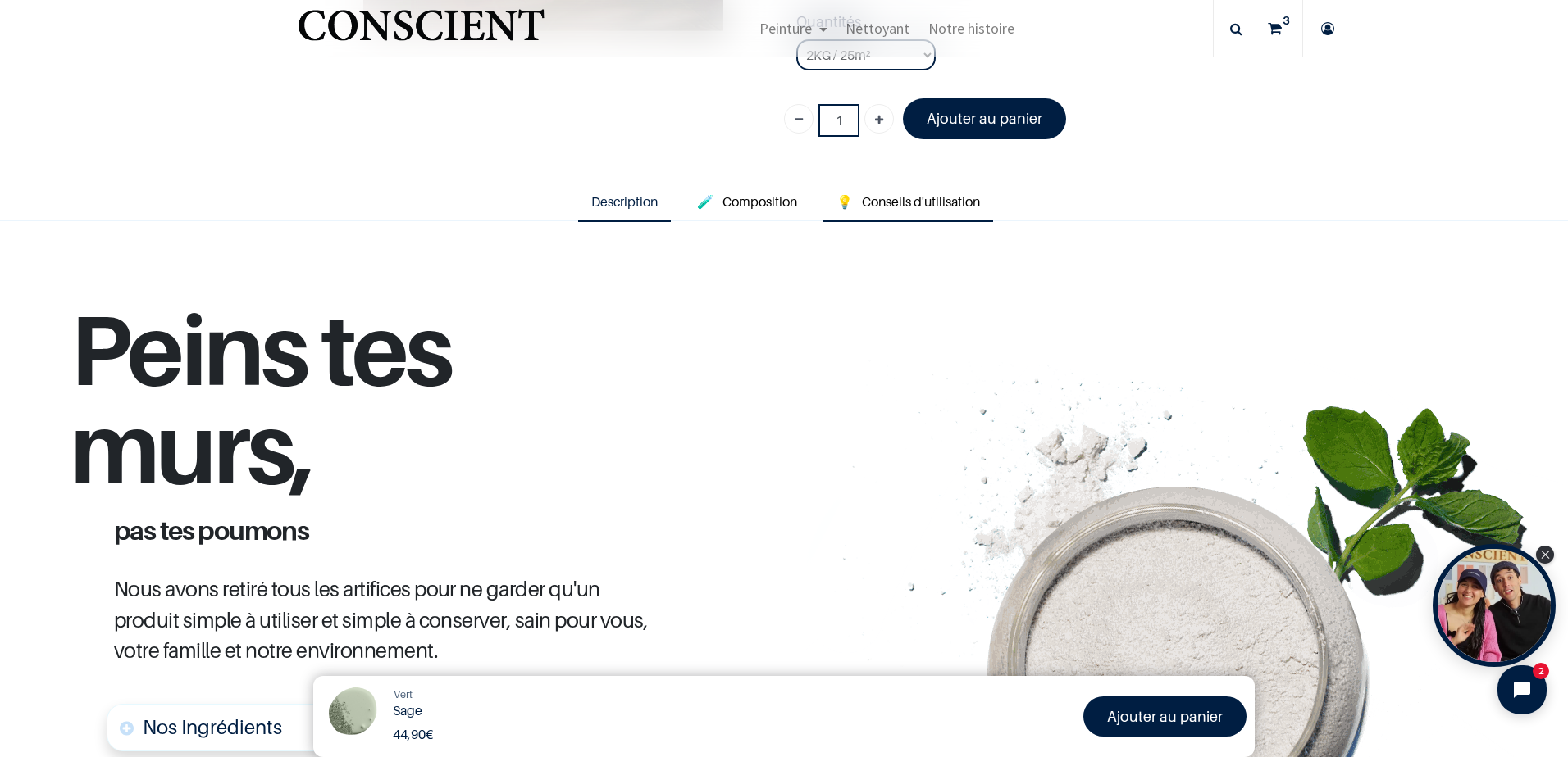
click at [905, 205] on span "Conseils d'utilisation" at bounding box center [921, 202] width 118 height 16
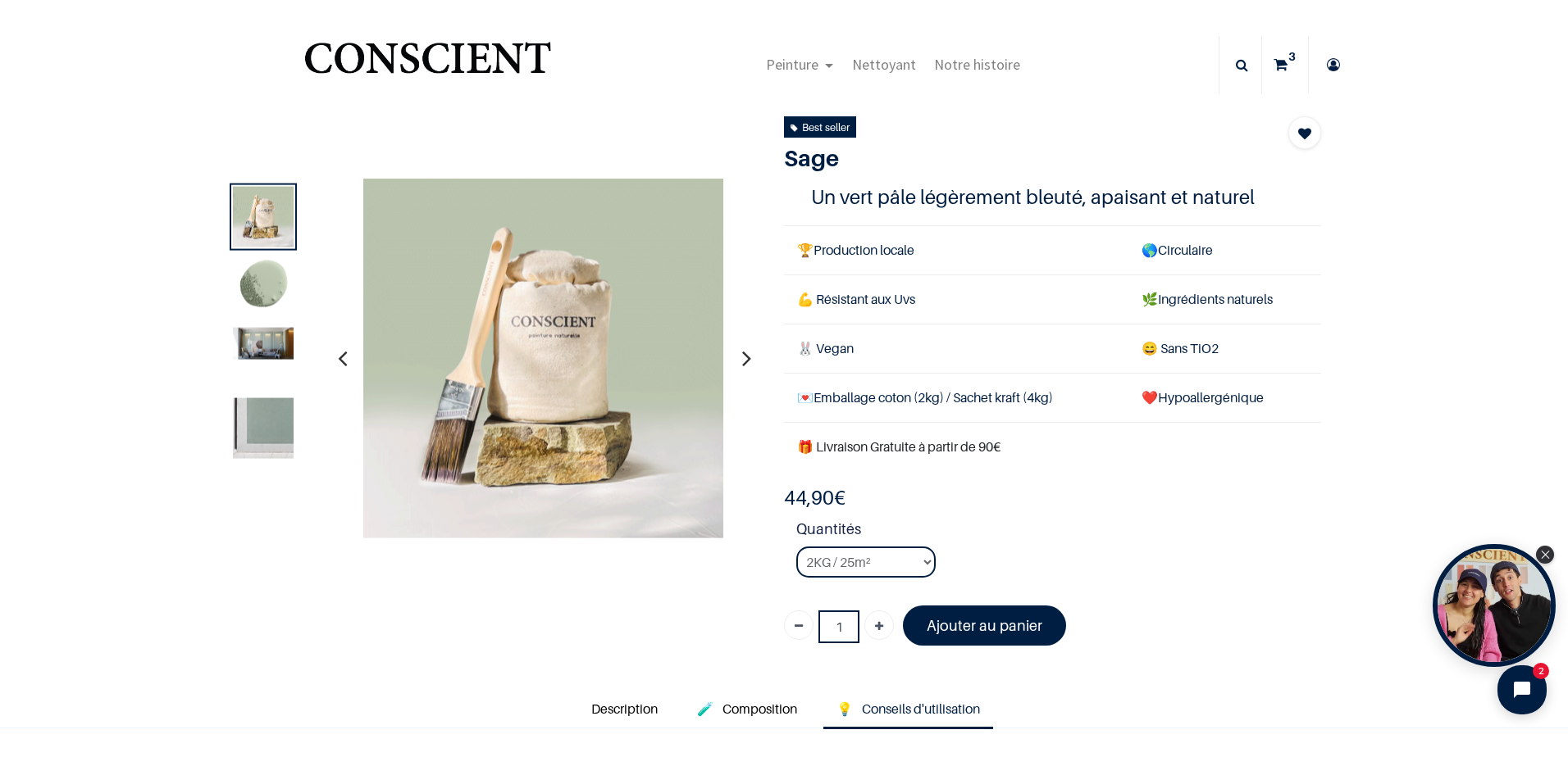
click at [250, 429] on img at bounding box center [263, 428] width 61 height 61
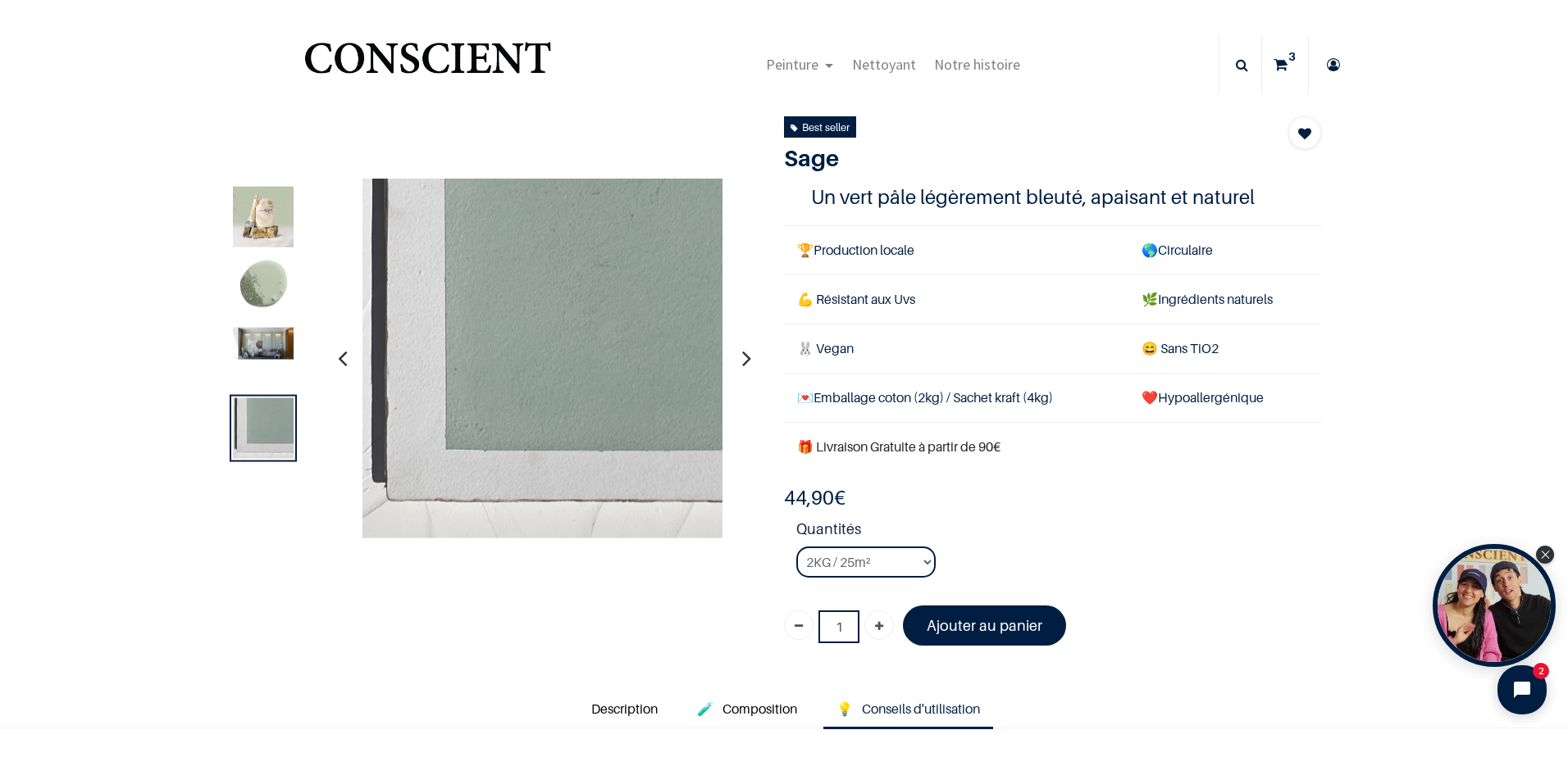
click at [248, 350] on img at bounding box center [263, 343] width 61 height 32
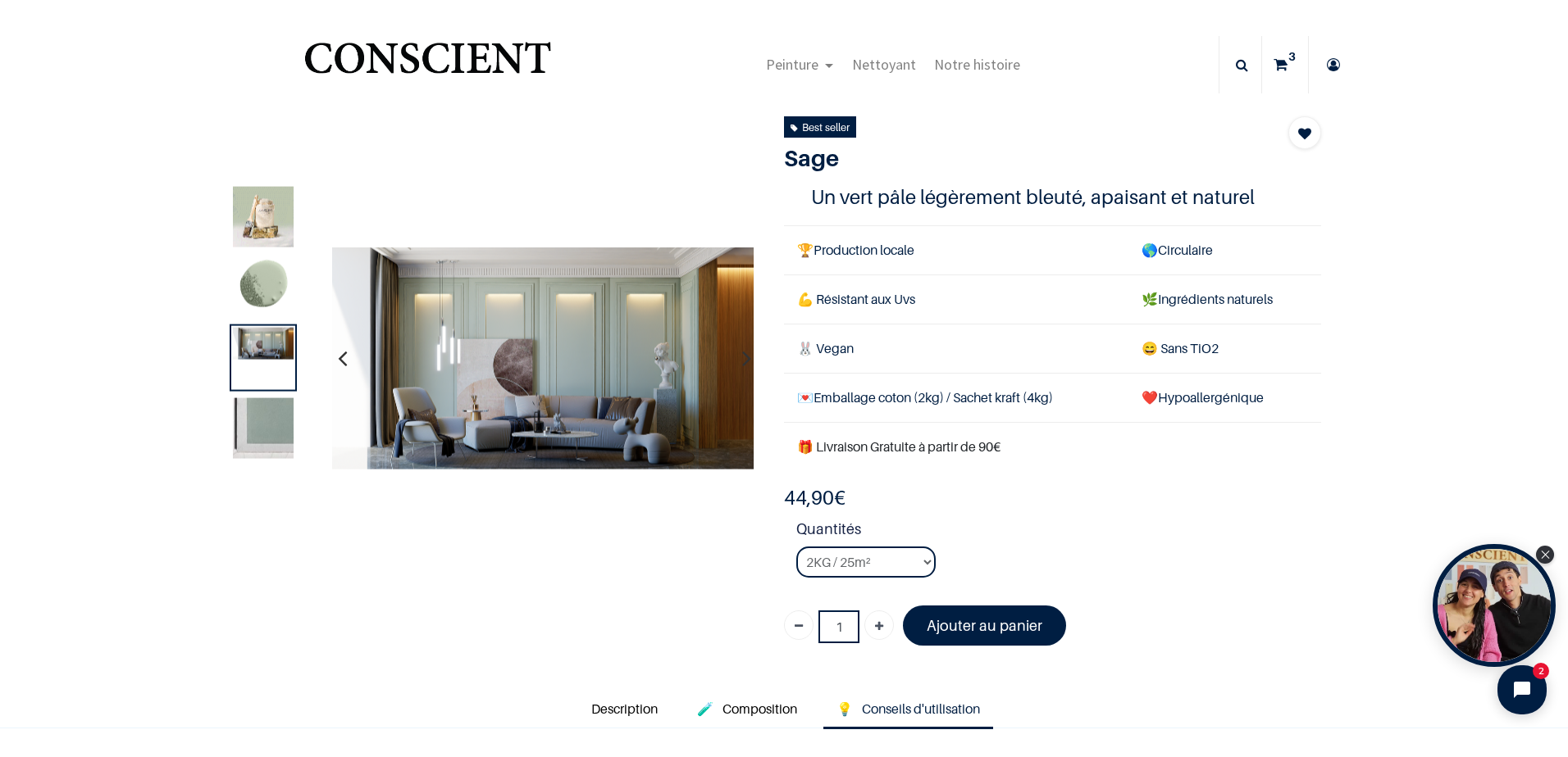
click at [1284, 60] on sup "3" at bounding box center [1291, 56] width 15 height 16
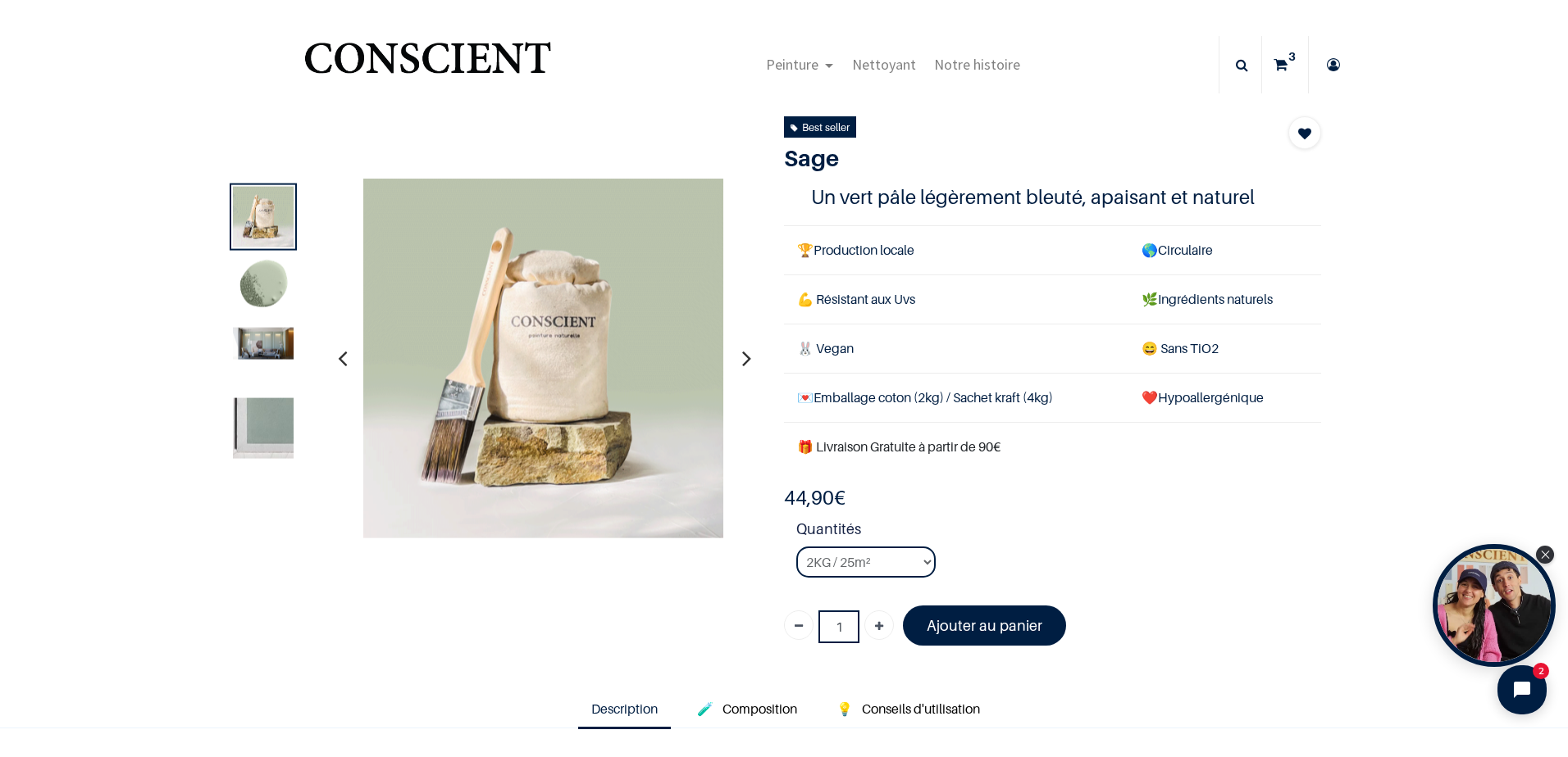
click at [1277, 55] on icon at bounding box center [1280, 64] width 14 height 57
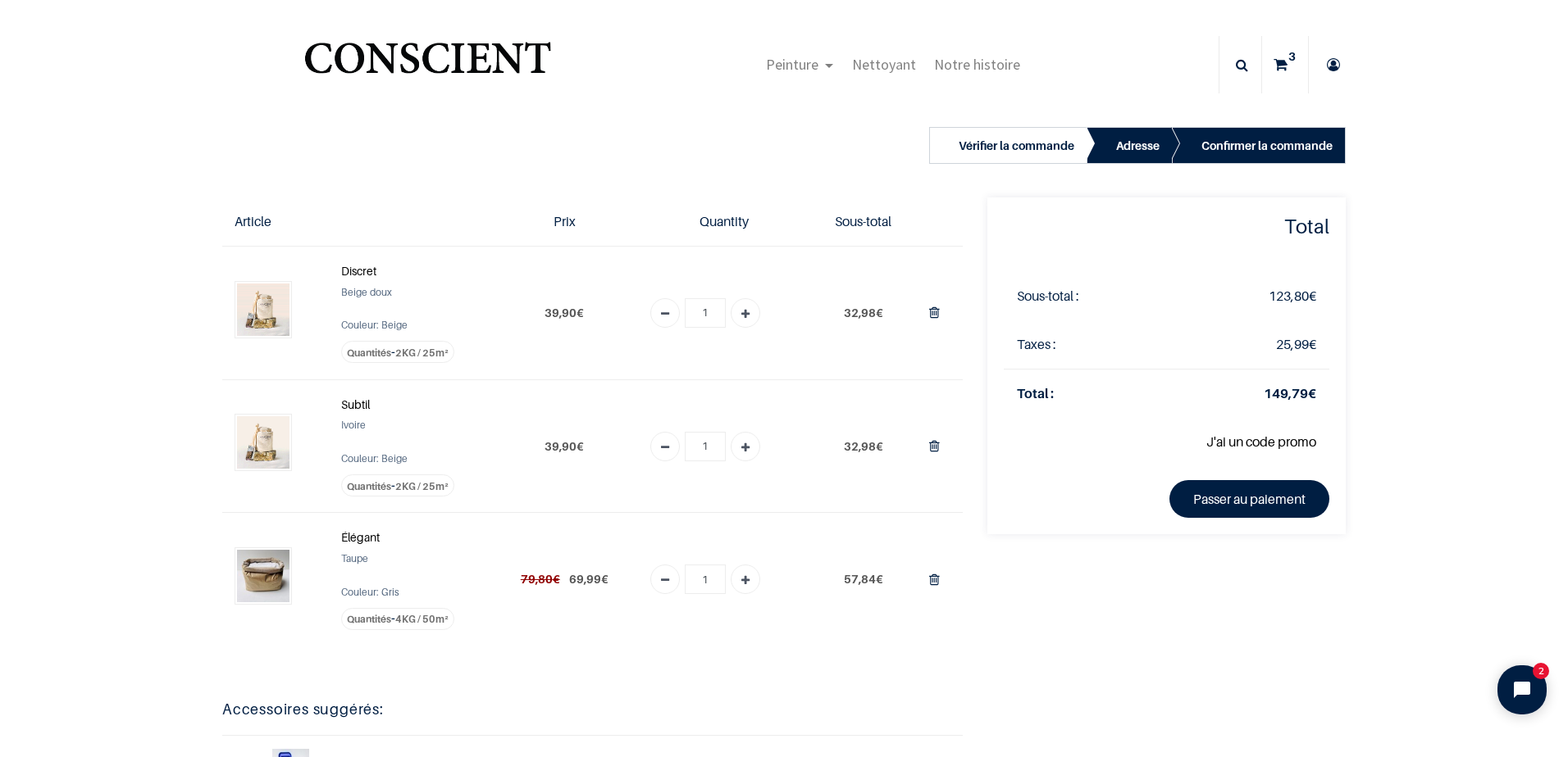
click at [363, 273] on strong "Discret" at bounding box center [358, 271] width 35 height 14
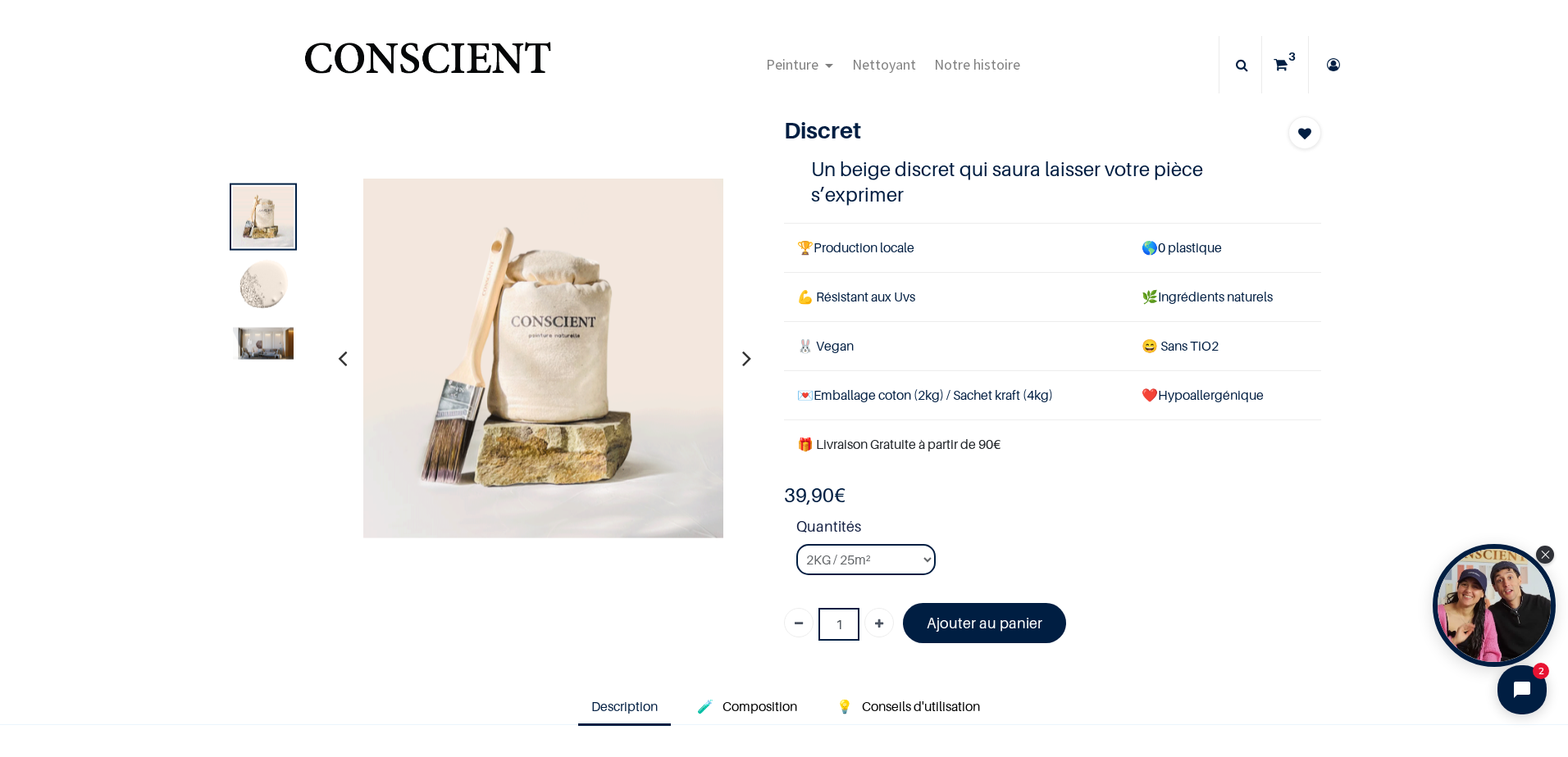
click at [279, 355] on img at bounding box center [263, 343] width 61 height 32
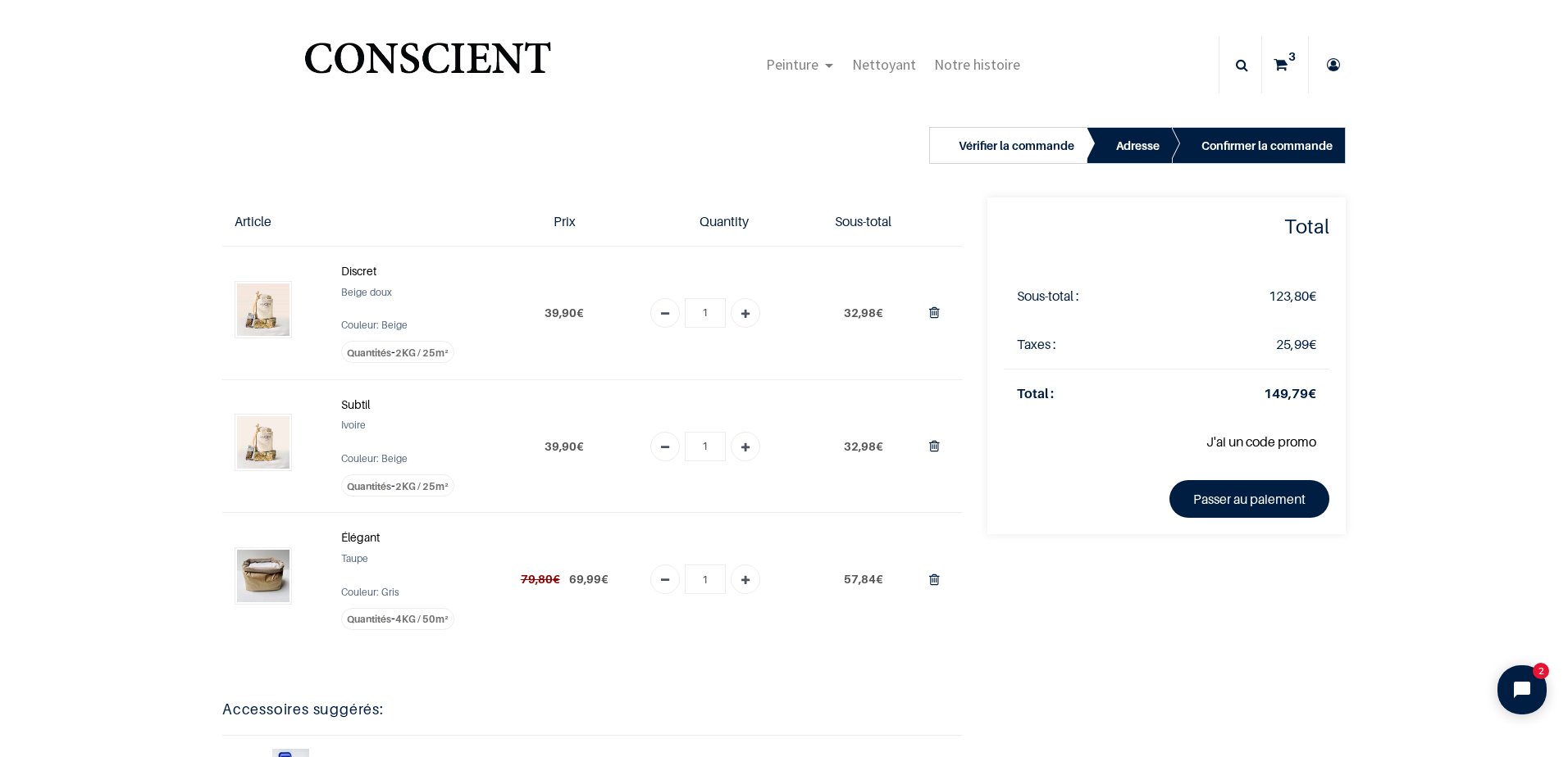
click at [265, 453] on img at bounding box center [263, 442] width 53 height 53
click at [346, 403] on strong "Subtil" at bounding box center [355, 404] width 29 height 14
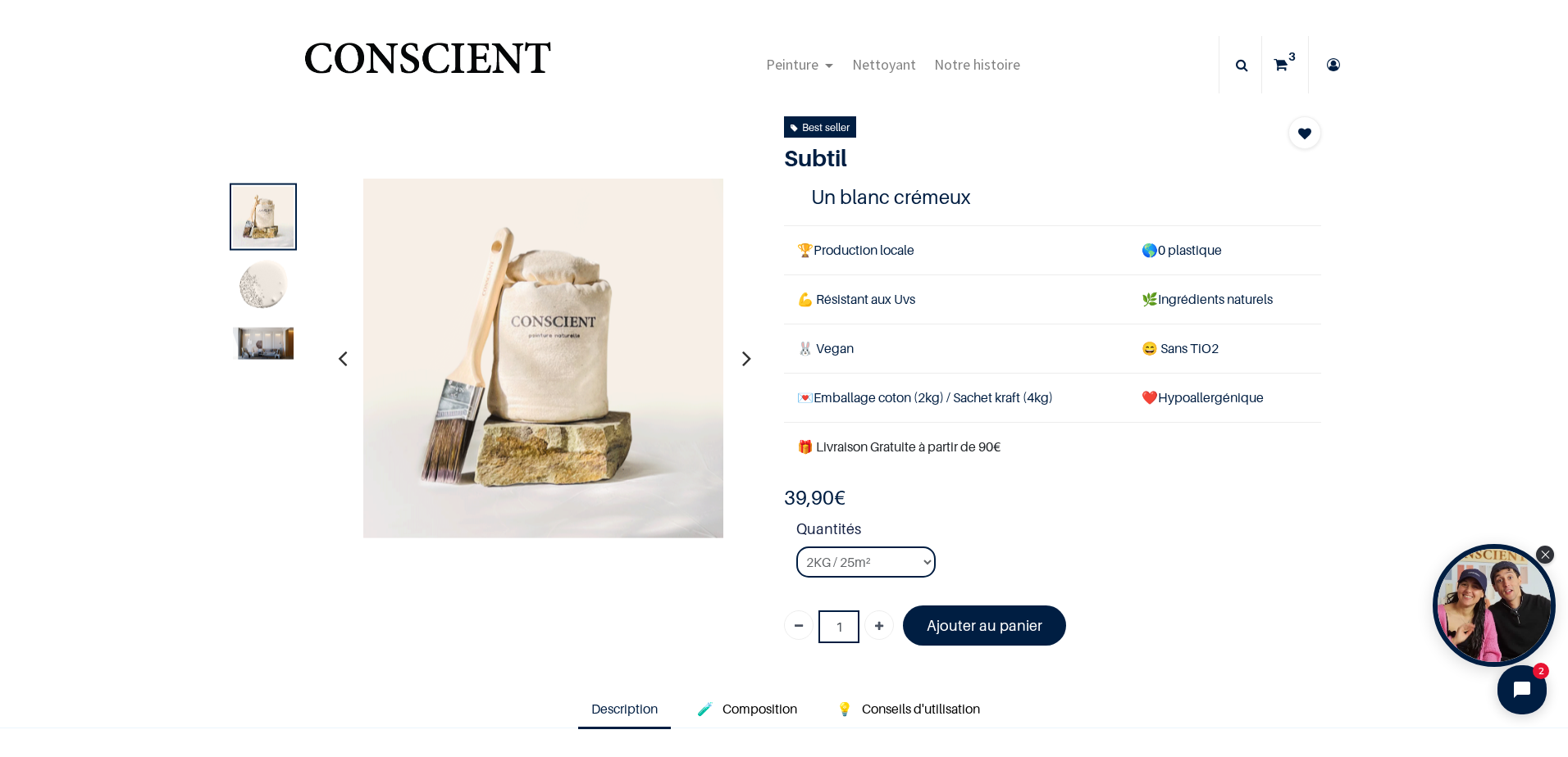
click at [276, 350] on img at bounding box center [263, 343] width 61 height 32
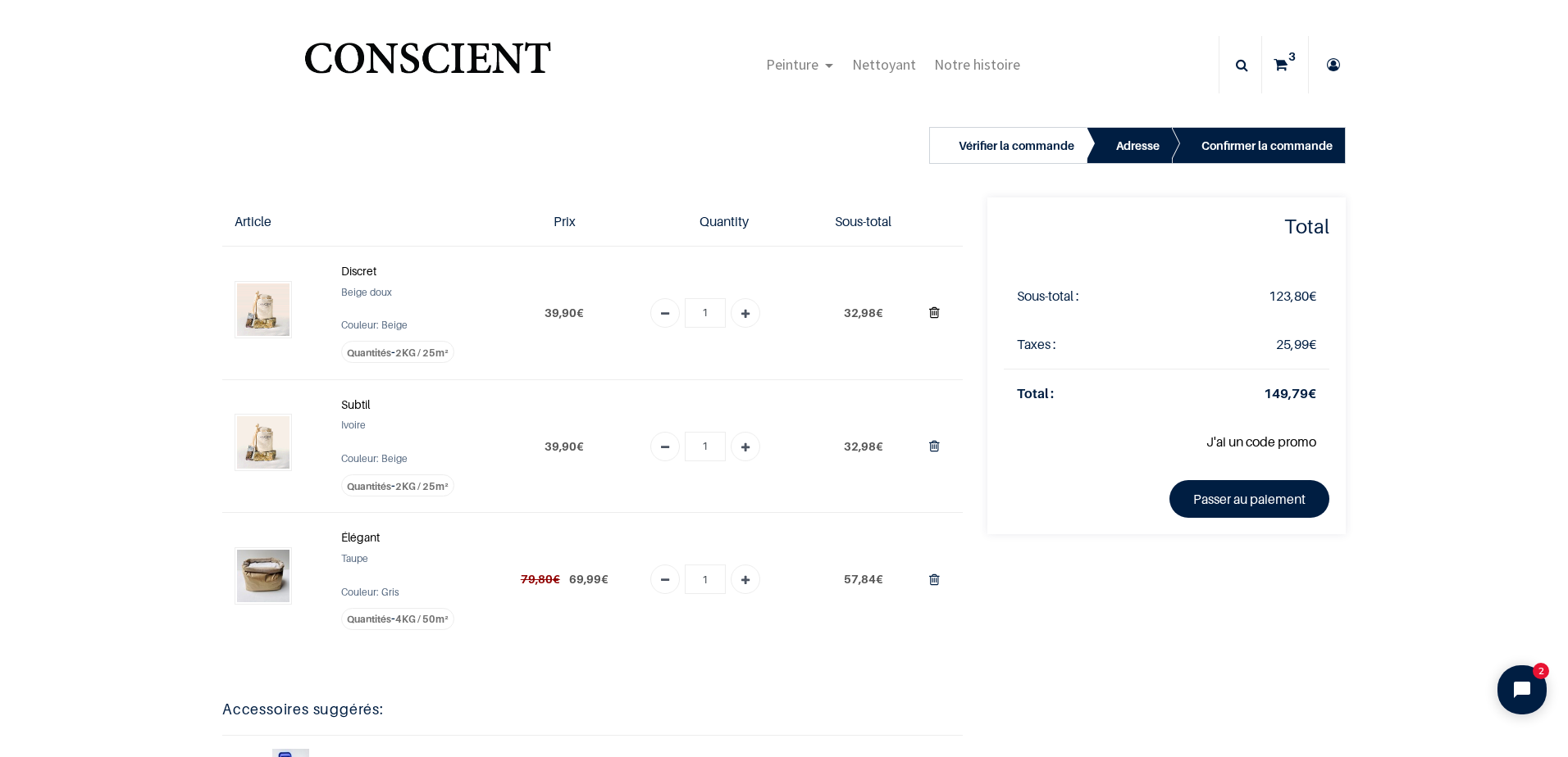
click at [932, 311] on icon "Supprimer du panier" at bounding box center [934, 312] width 11 height 22
type input "0"
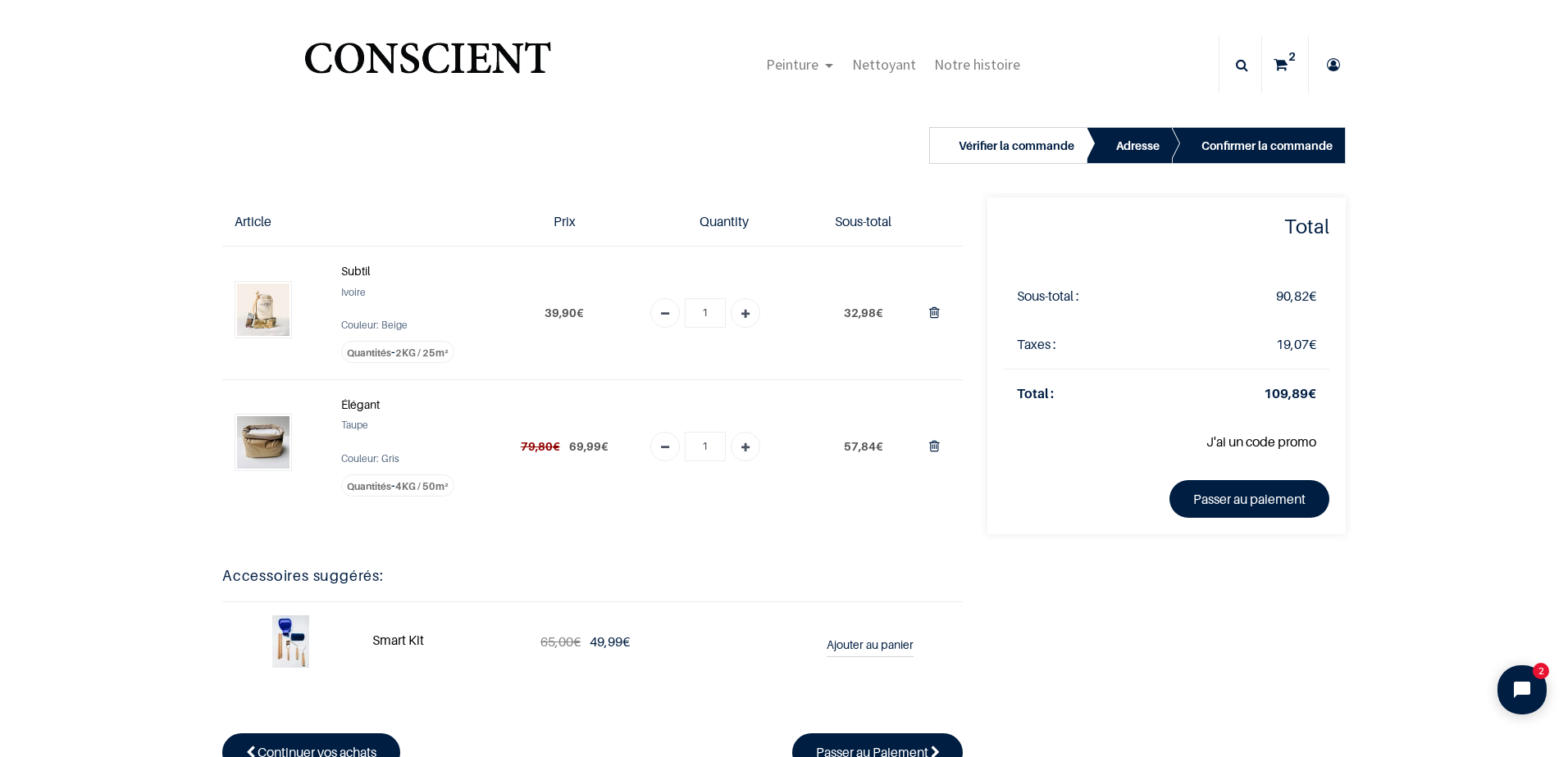
click at [427, 354] on span "2KG / 25m²" at bounding box center [421, 353] width 53 height 12
click at [359, 354] on span "Quantités" at bounding box center [369, 353] width 45 height 12
click at [1259, 503] on link "Passer au paiement" at bounding box center [1248, 499] width 160 height 37
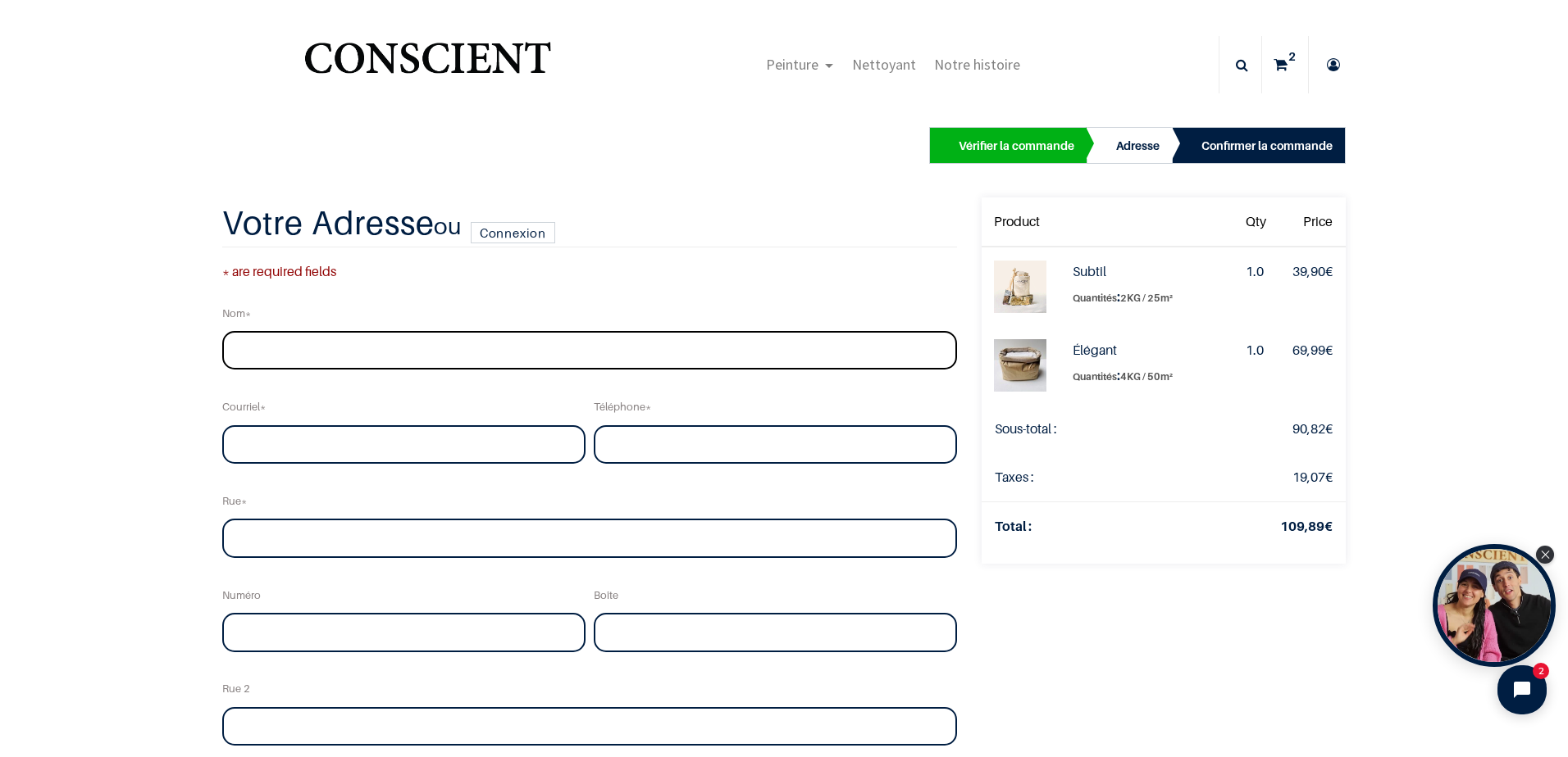
click at [342, 361] on input "text" at bounding box center [589, 351] width 735 height 39
type input "[PERSON_NAME]"
type input "[EMAIL_ADDRESS][DOMAIN_NAME]"
type input "0633412357"
type input "rue de l'église 64800 PARDIES-PIETAT"
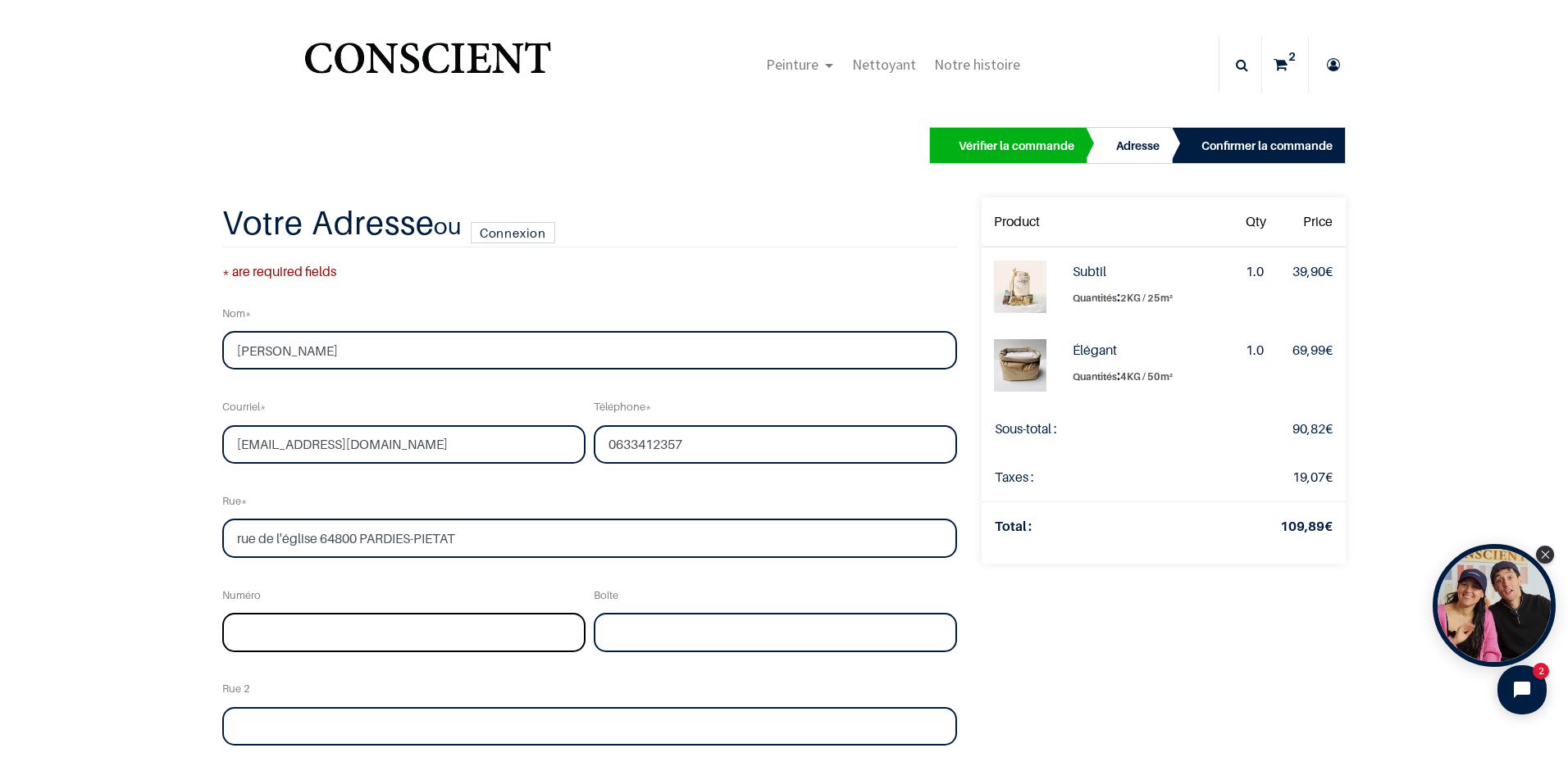
type input "8"
type input "PARDIES-PIETAT"
type input "64800"
select select "75"
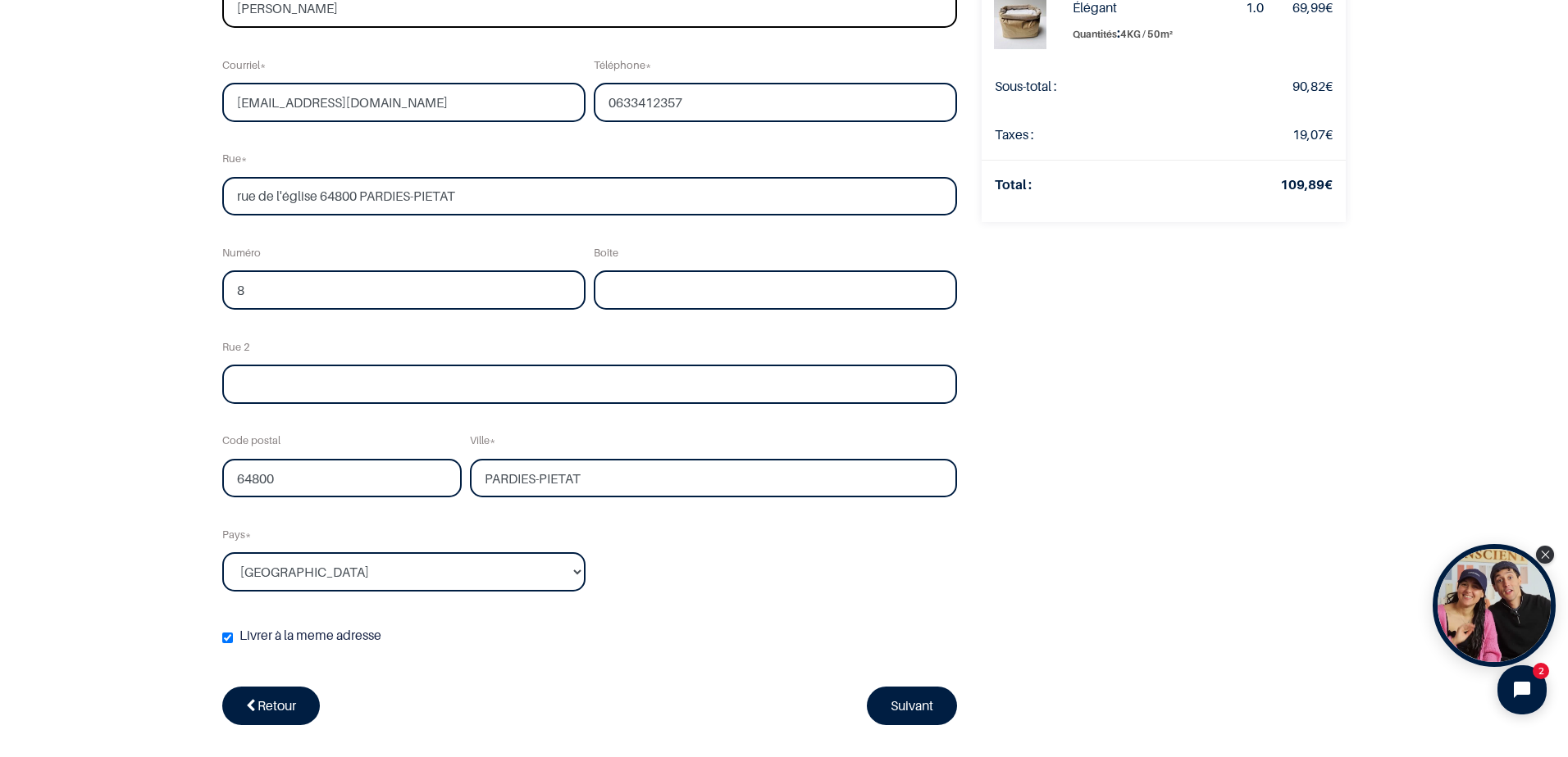
scroll to position [245, 0]
drag, startPoint x: 316, startPoint y: 195, endPoint x: 506, endPoint y: 204, distance: 190.2
click at [506, 204] on input "rue de l'église 64800 PARDIES-PIETAT" at bounding box center [589, 195] width 735 height 39
type input "rue de l'église"
click at [686, 292] on input "text" at bounding box center [775, 289] width 363 height 39
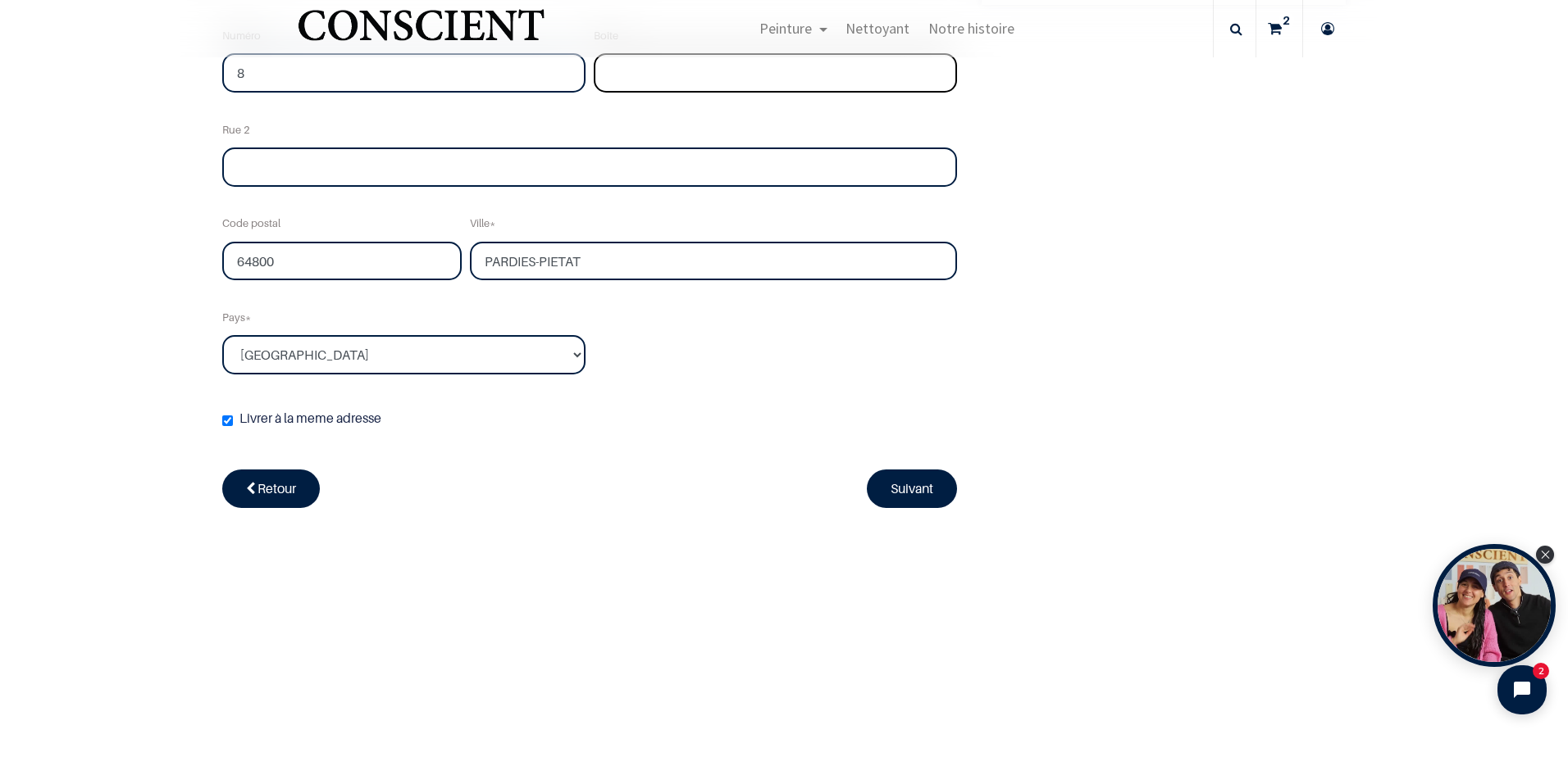
scroll to position [492, 0]
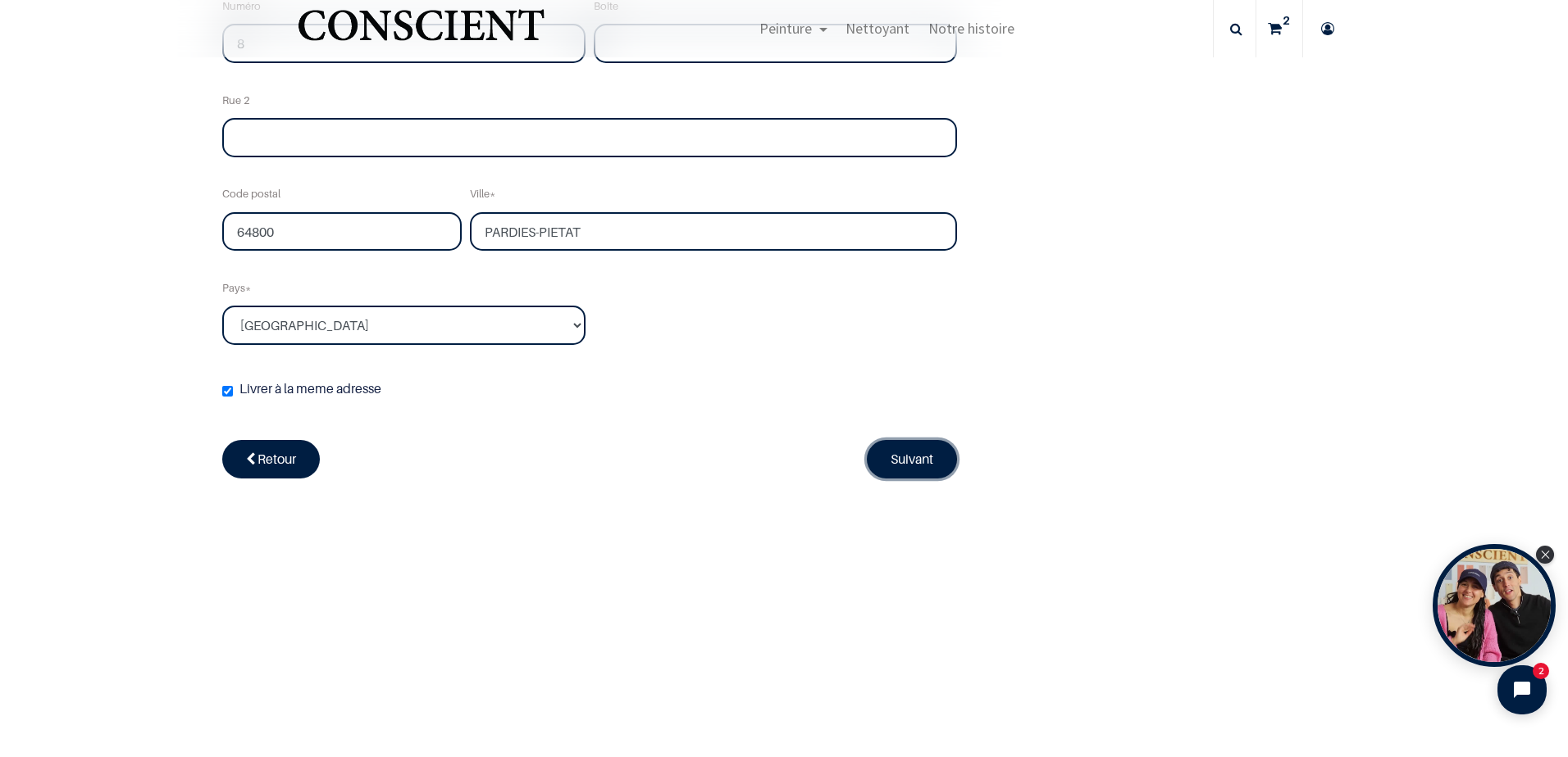
click at [928, 448] on link "Suivant" at bounding box center [912, 459] width 90 height 37
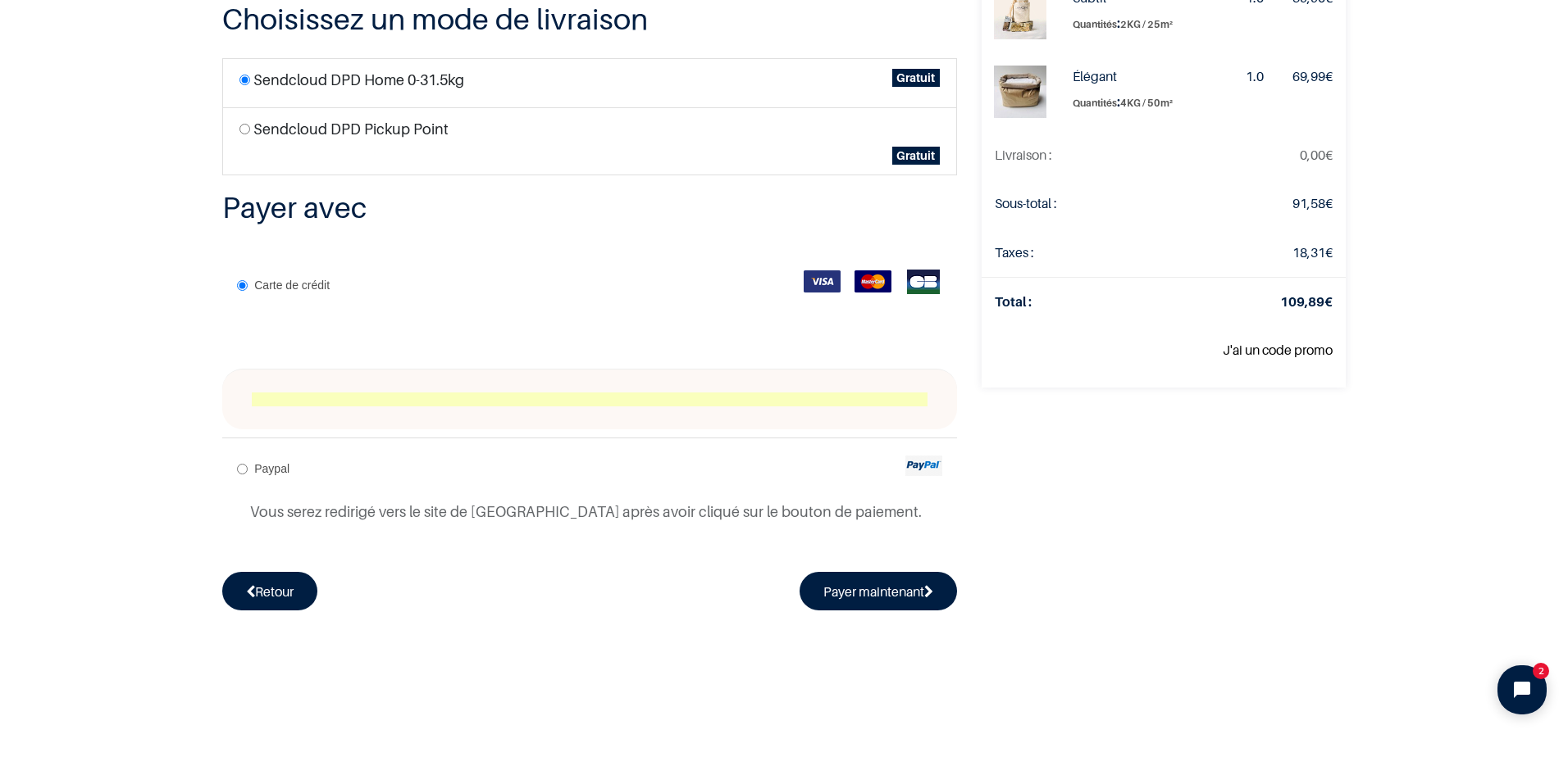
scroll to position [132, 0]
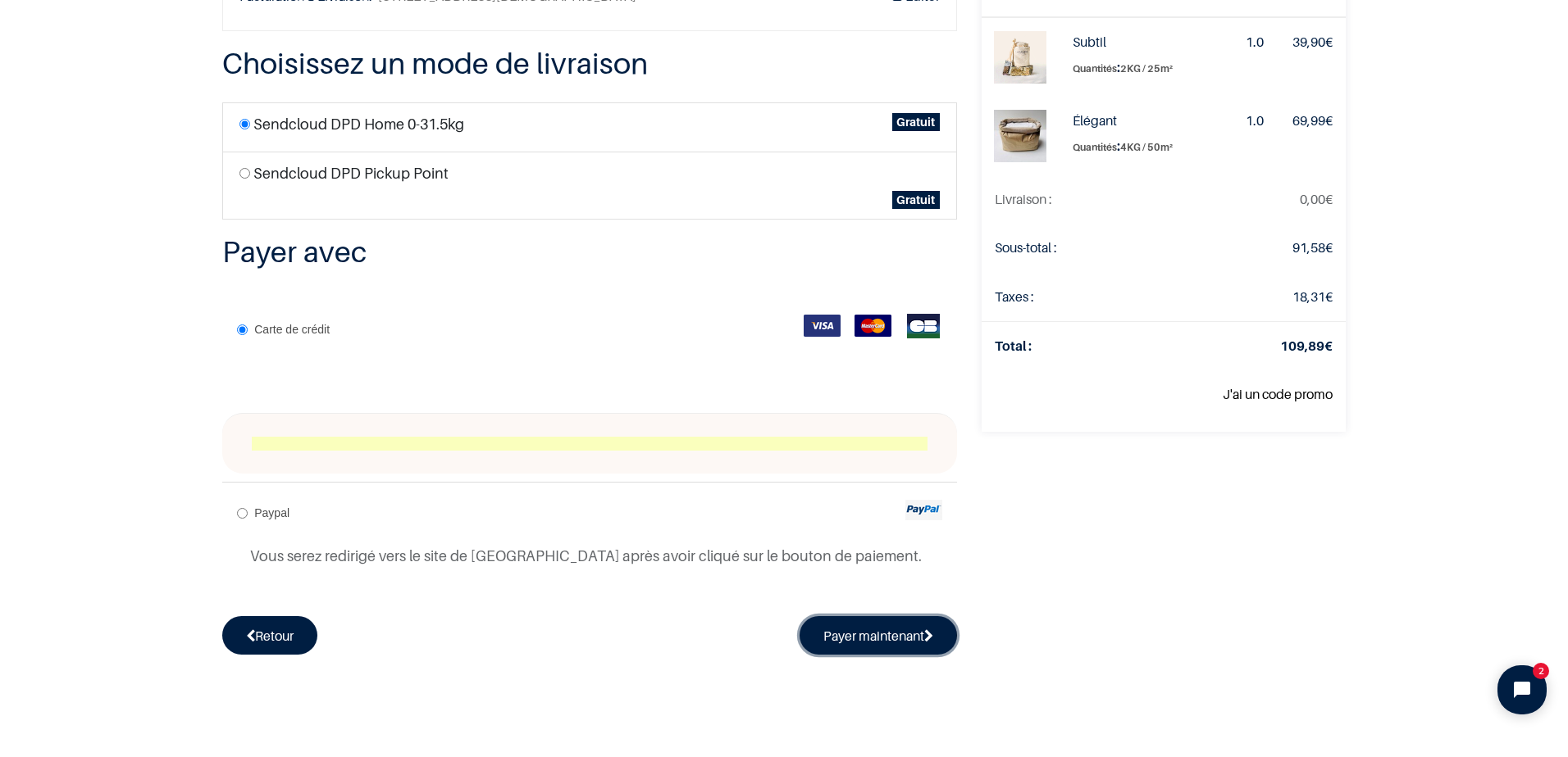
click at [876, 635] on button "Payer maintenant" at bounding box center [878, 636] width 157 height 37
radio input "true"
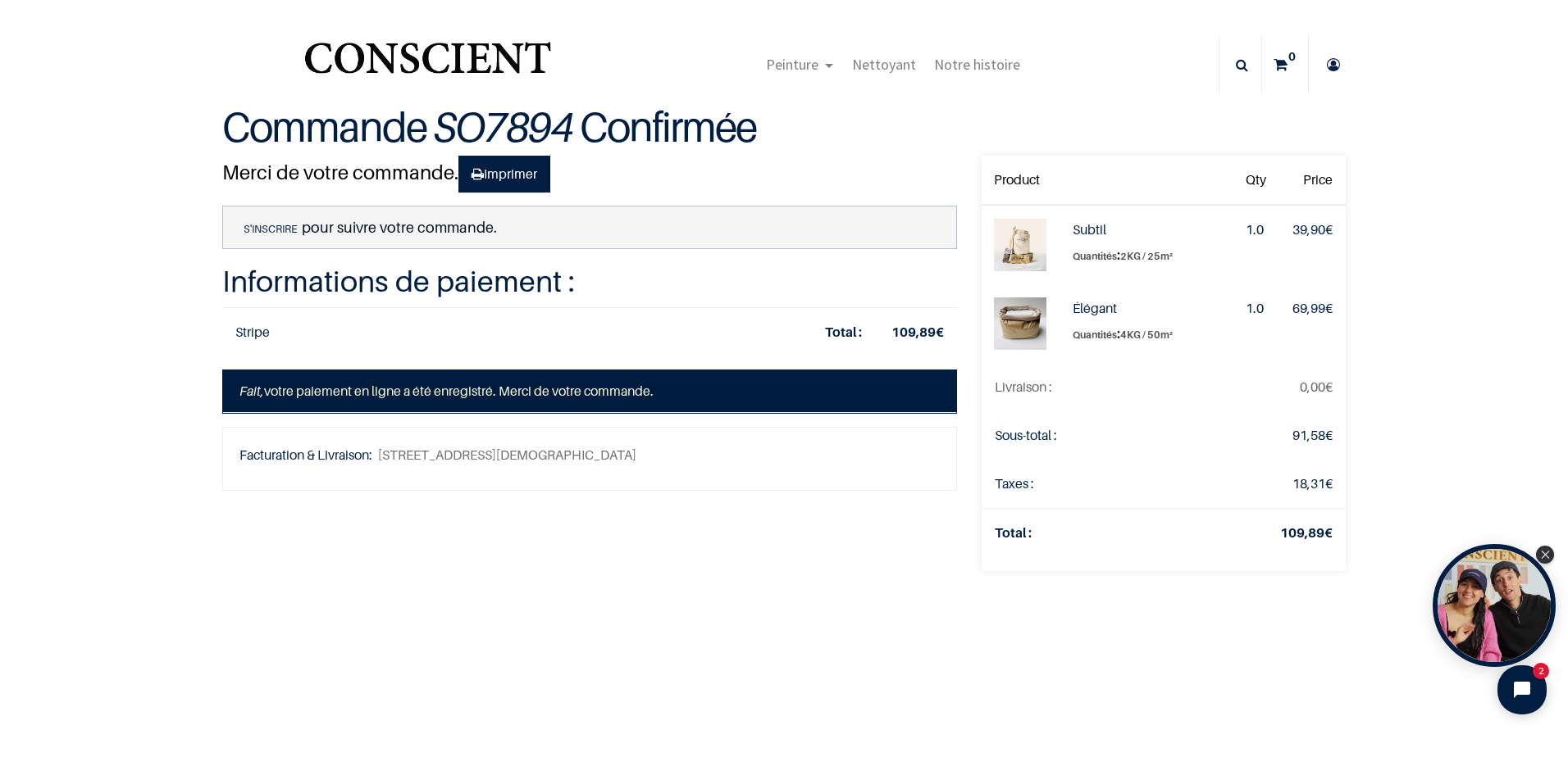
click at [1327, 63] on icon at bounding box center [1332, 64] width 26 height 57
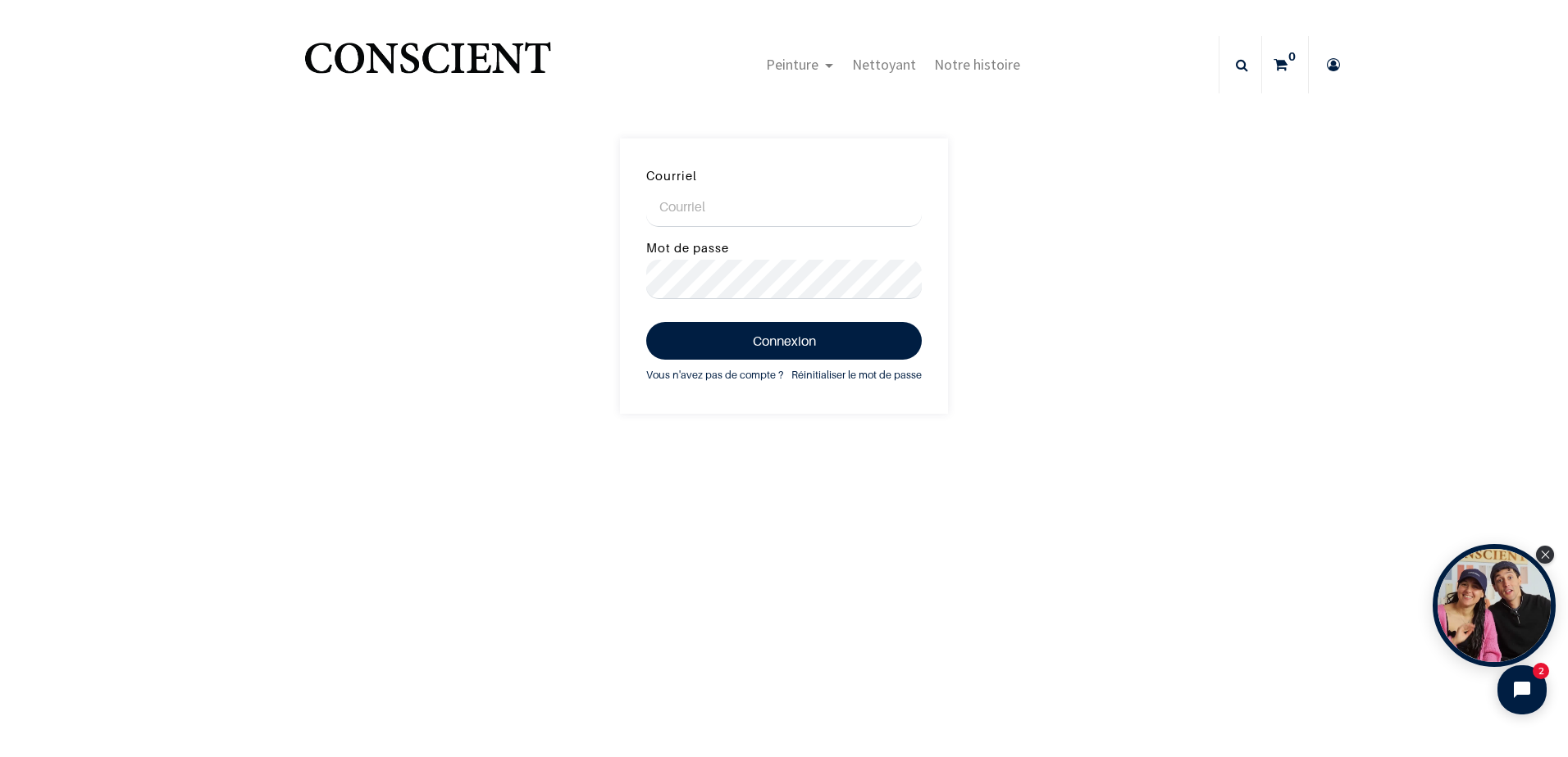
drag, startPoint x: 697, startPoint y: 204, endPoint x: 711, endPoint y: 206, distance: 14.1
click at [697, 204] on input "Courriel" at bounding box center [784, 207] width 276 height 39
click at [518, 478] on main "Courriel Mot de passe Connexion Vous n'avez pas de compte ? Réinitialiser le mo…" at bounding box center [784, 507] width 1568 height 819
click at [734, 374] on link "Vous n'avez pas de compte ?" at bounding box center [714, 375] width 137 height 18
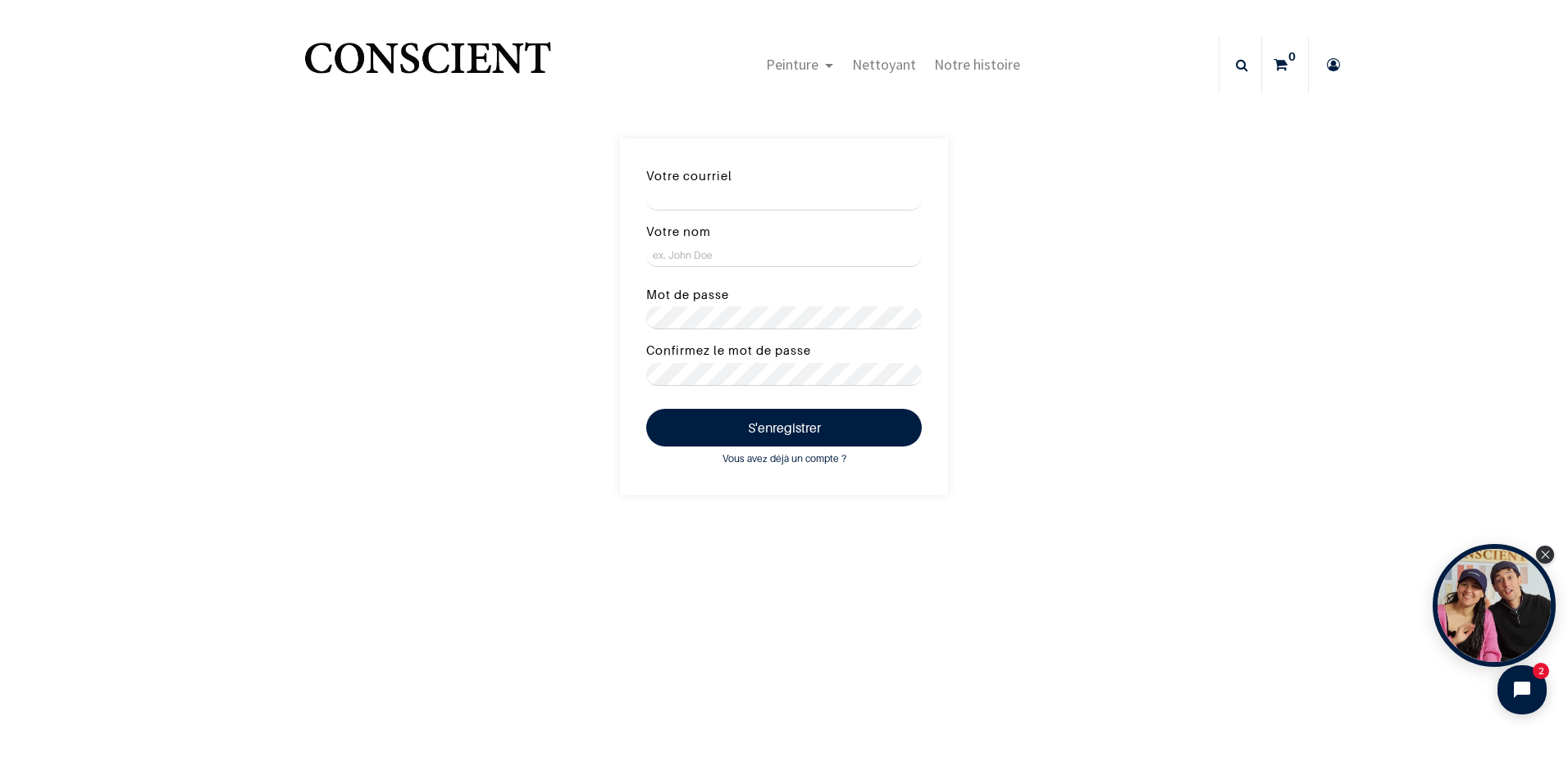
click at [709, 197] on input "Votre courriel" at bounding box center [784, 199] width 276 height 23
type input "[EMAIL_ADDRESS][DOMAIN_NAME]"
click at [715, 254] on input "Votre nom" at bounding box center [784, 256] width 276 height 23
type input "[PERSON_NAME]"
click at [798, 431] on button "S'enregistrer" at bounding box center [784, 428] width 276 height 37
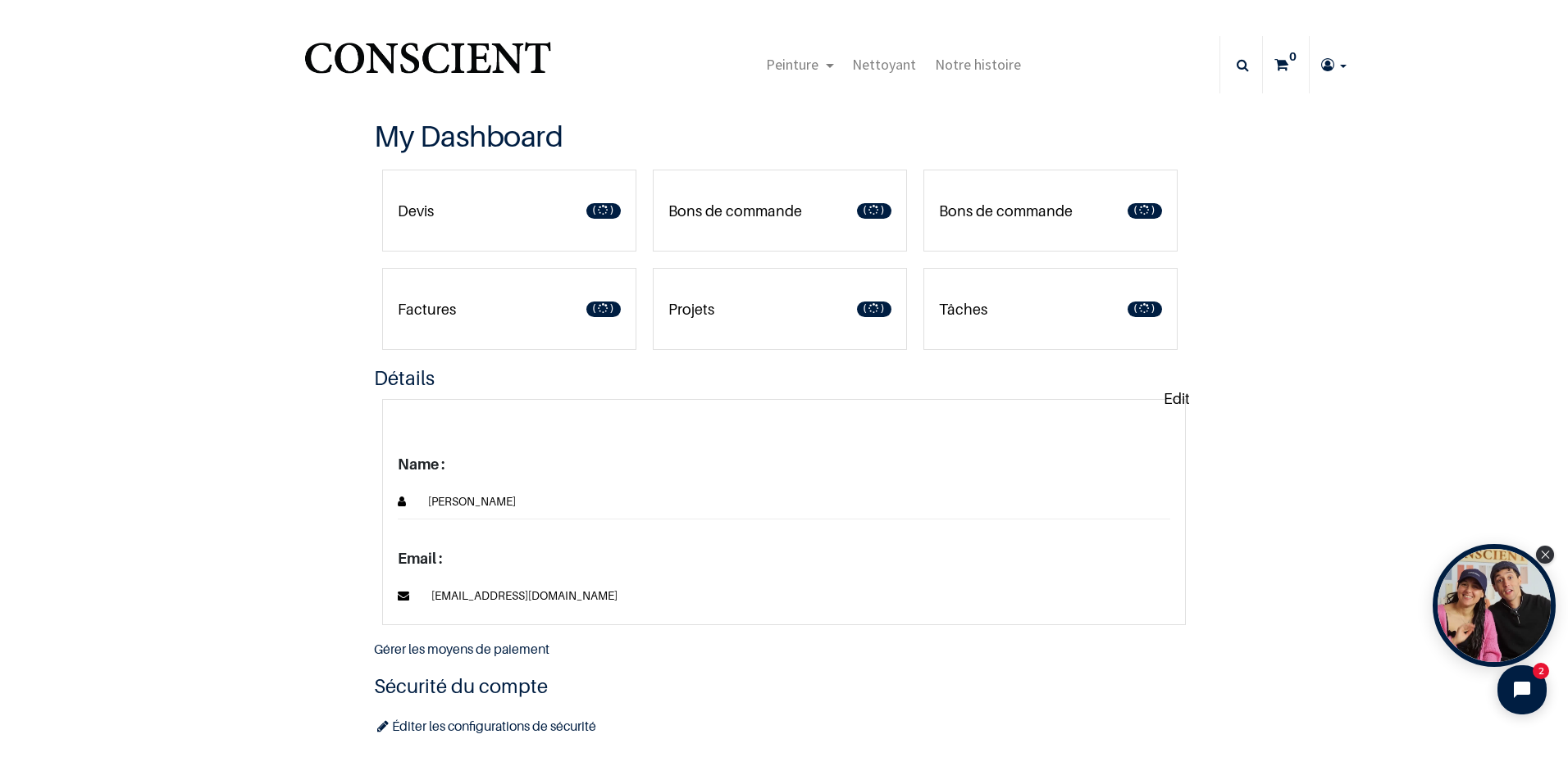
type input "[EMAIL_ADDRESS][DOMAIN_NAME]"
